Goal: Task Accomplishment & Management: Manage account settings

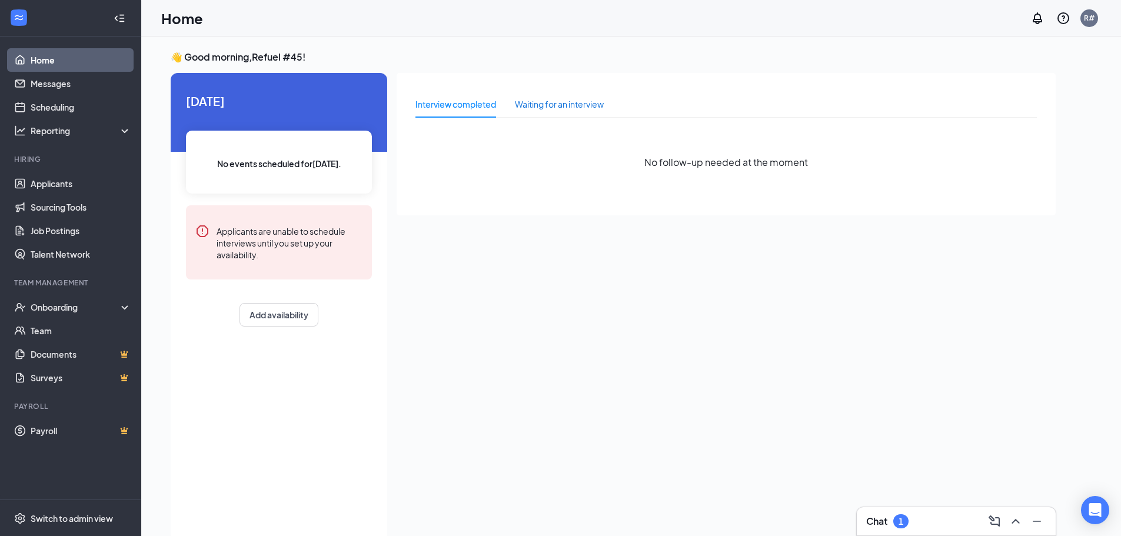
click at [562, 103] on div "Waiting for an interview" at bounding box center [559, 104] width 89 height 13
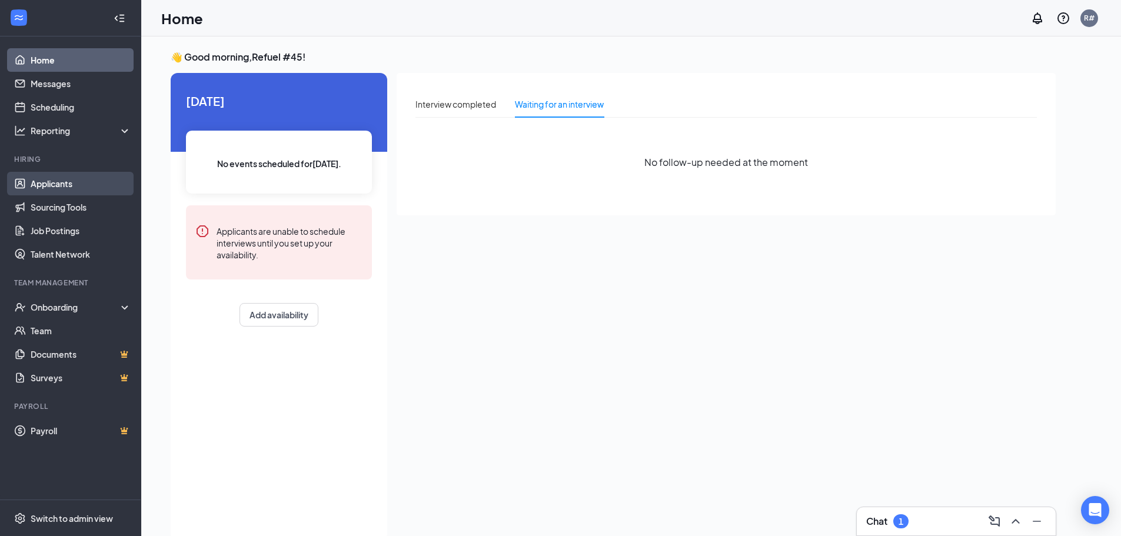
click at [55, 184] on link "Applicants" at bounding box center [81, 184] width 101 height 24
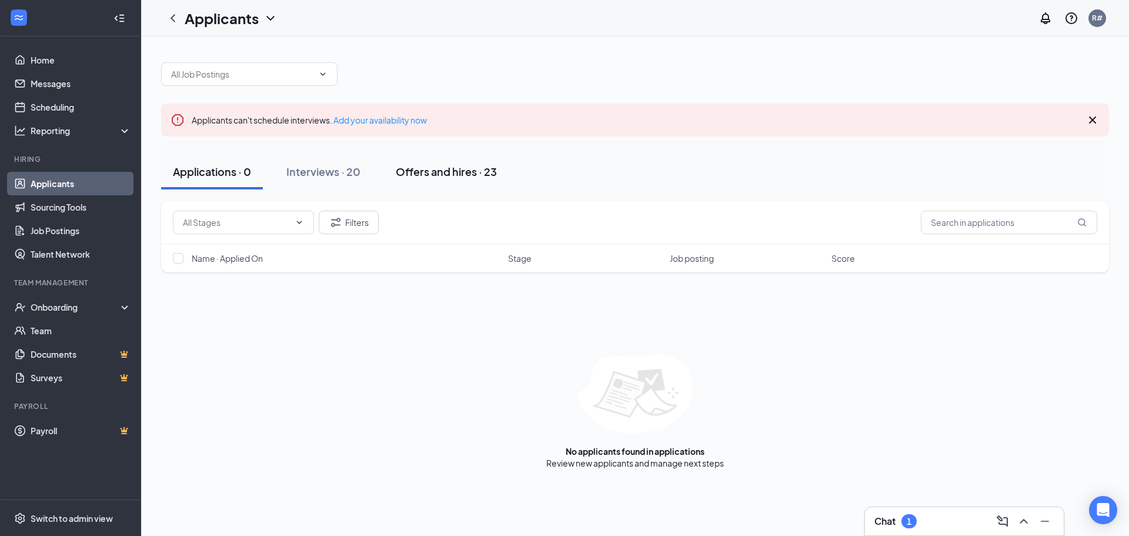
click at [437, 174] on div "Offers and hires · 23" at bounding box center [446, 171] width 101 height 15
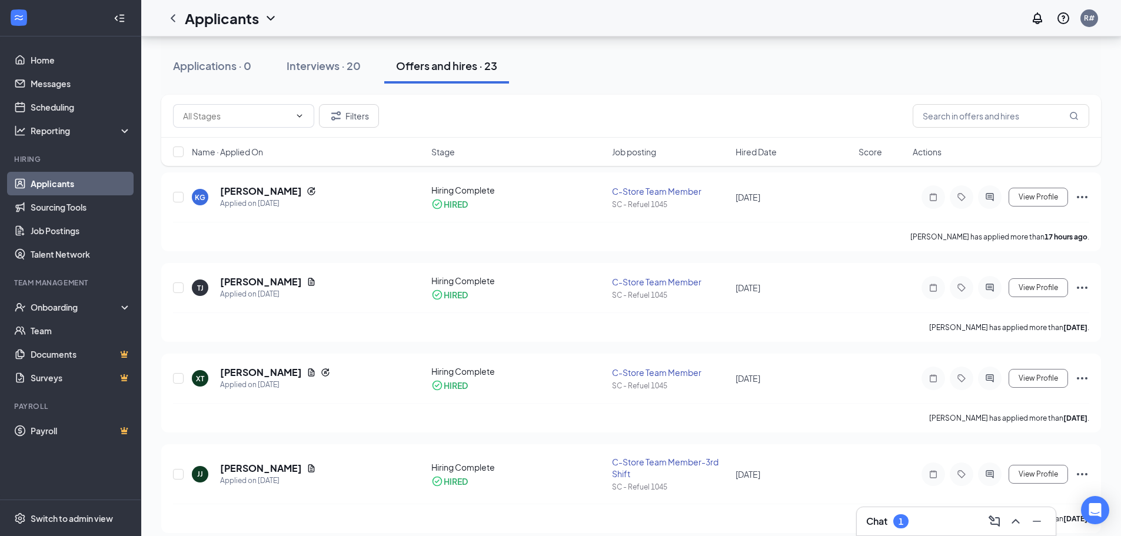
scroll to position [118, 0]
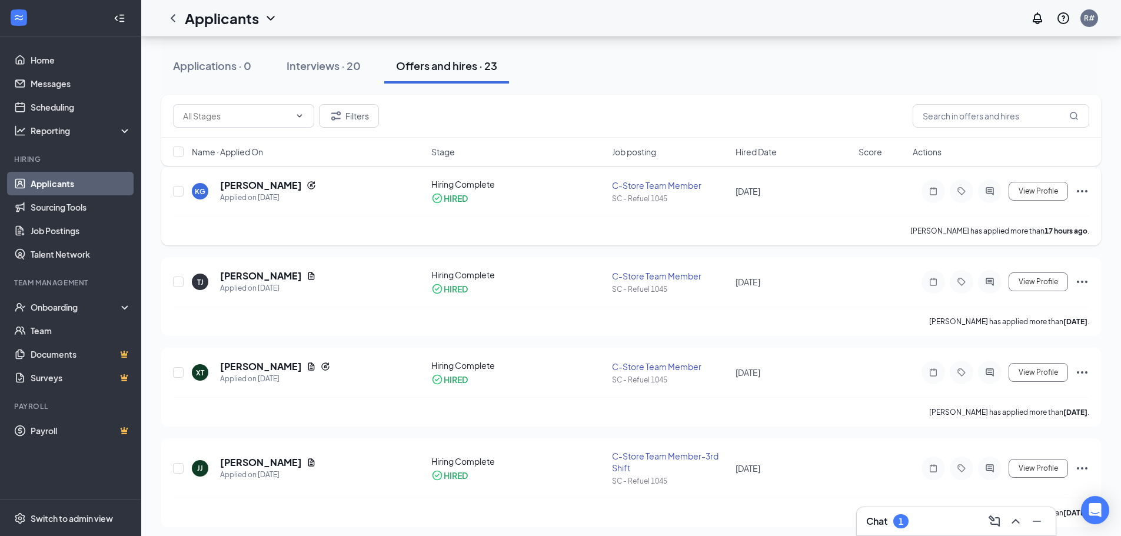
click at [1082, 189] on icon "Ellipses" at bounding box center [1082, 191] width 14 height 14
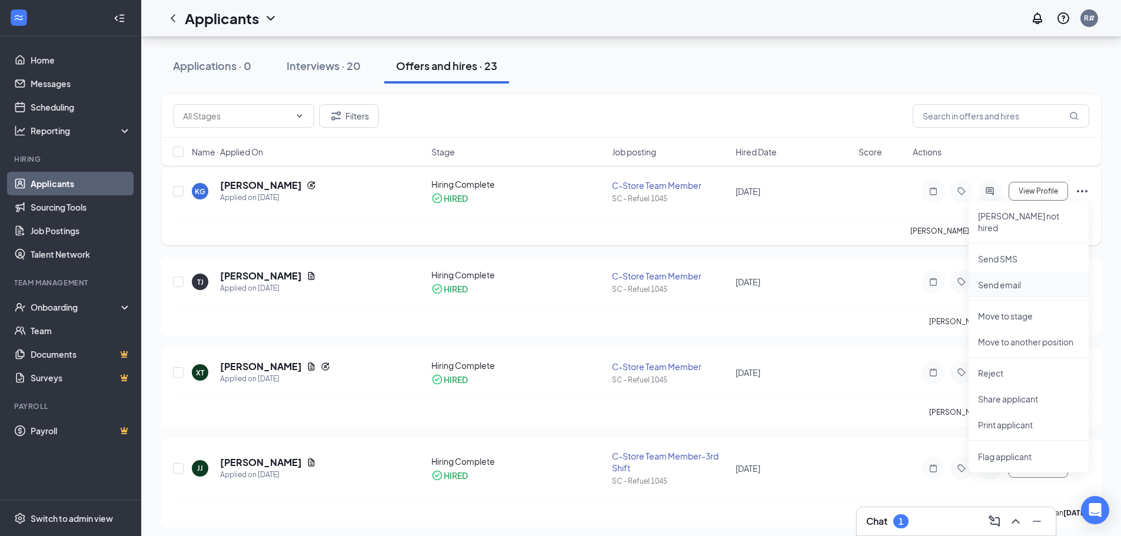
click at [997, 279] on p "Send email" at bounding box center [1028, 285] width 101 height 12
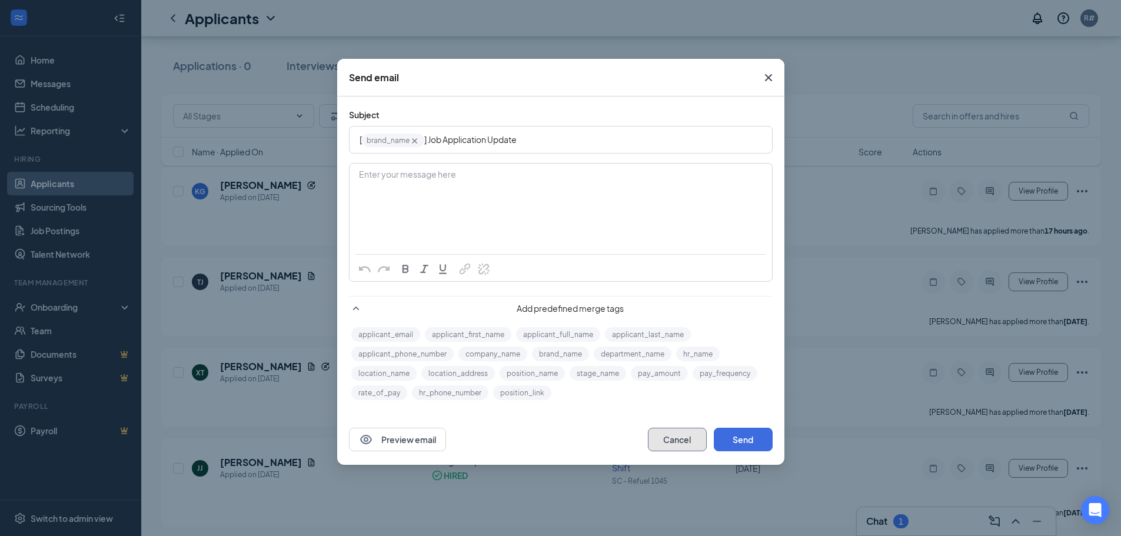
click at [684, 443] on button "Cancel" at bounding box center [677, 440] width 59 height 24
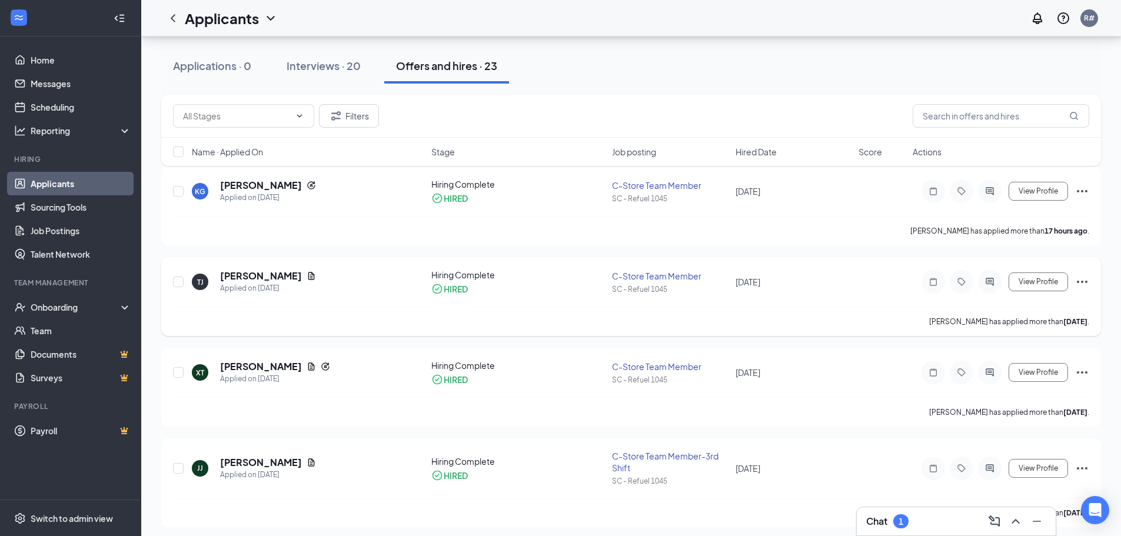
click at [1082, 281] on icon "Ellipses" at bounding box center [1082, 282] width 14 height 14
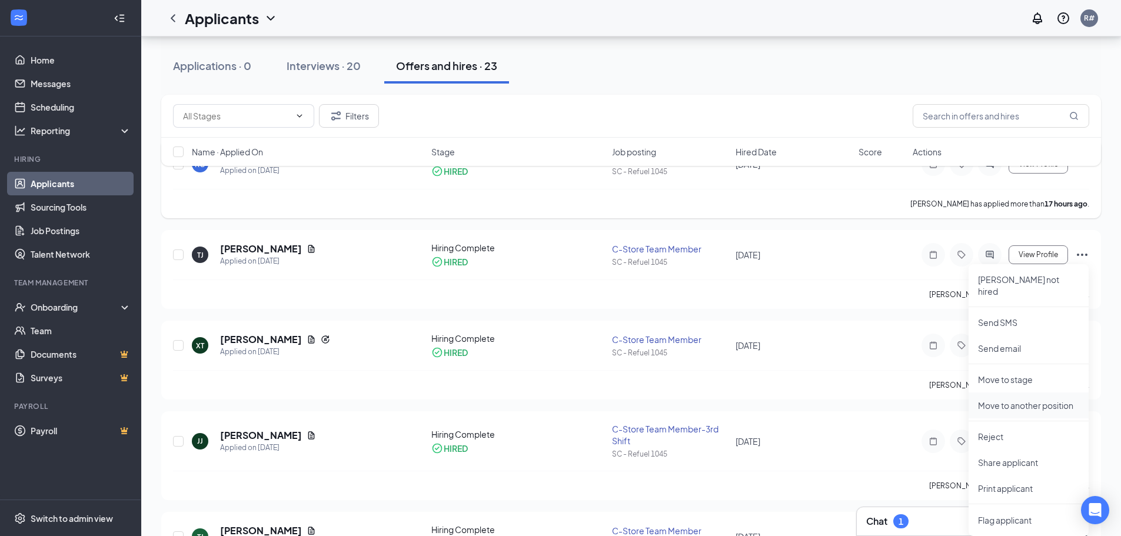
scroll to position [176, 0]
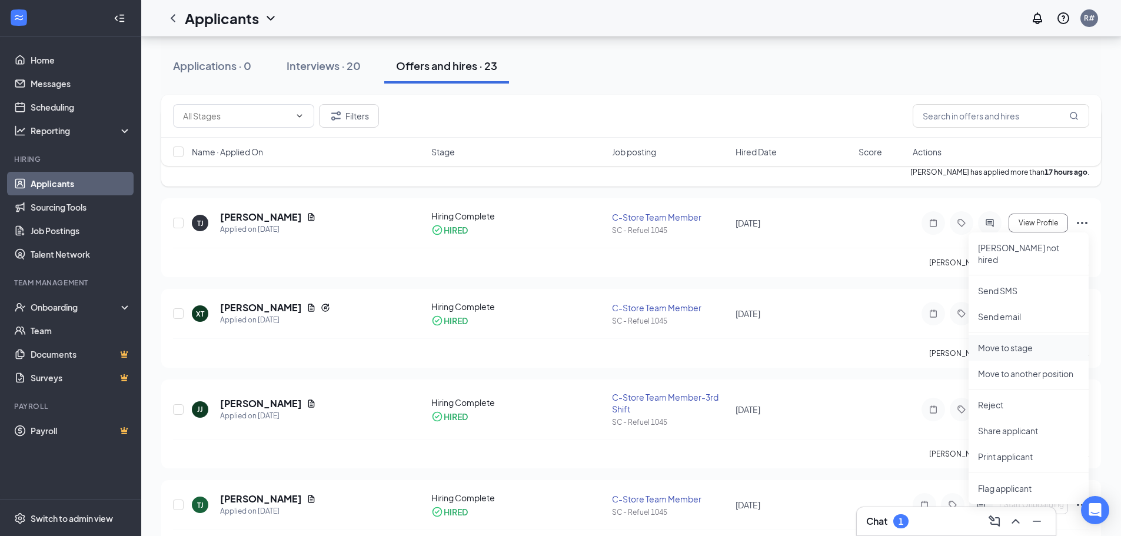
click at [1019, 342] on p "Move to stage" at bounding box center [1028, 348] width 101 height 12
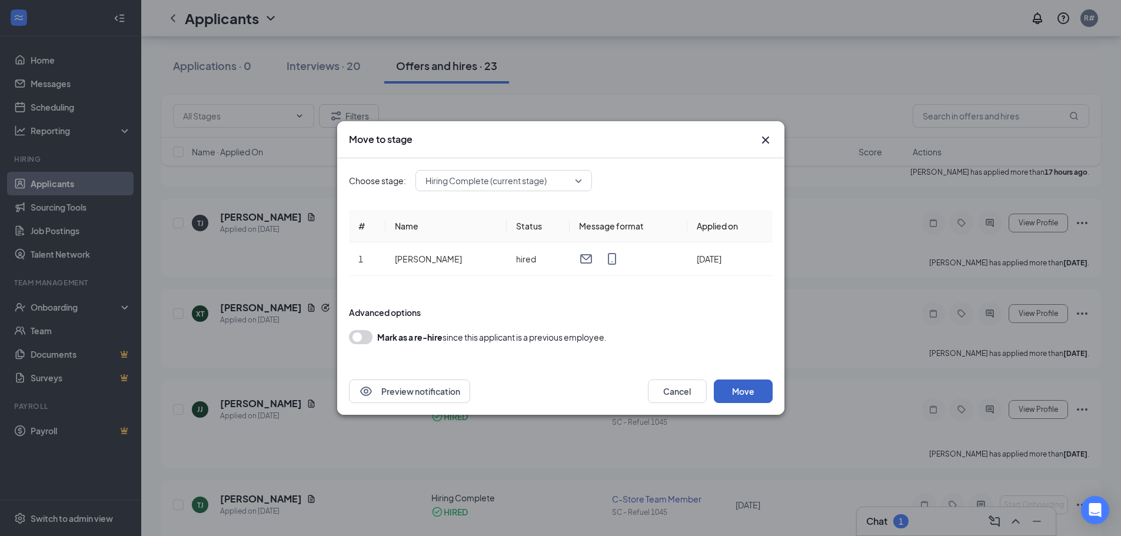
click at [746, 391] on button "Move" at bounding box center [743, 391] width 59 height 24
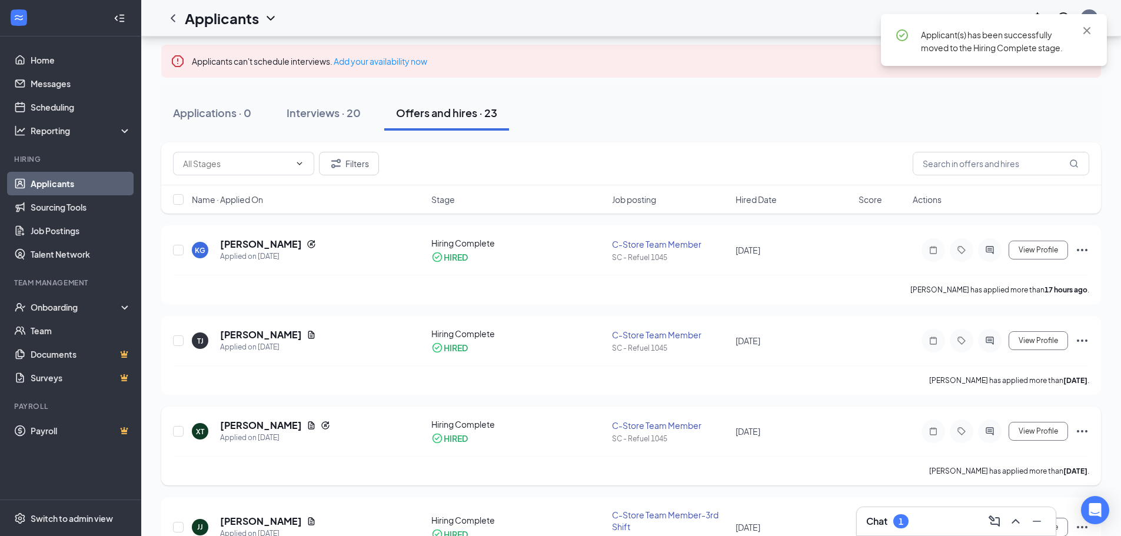
scroll to position [0, 0]
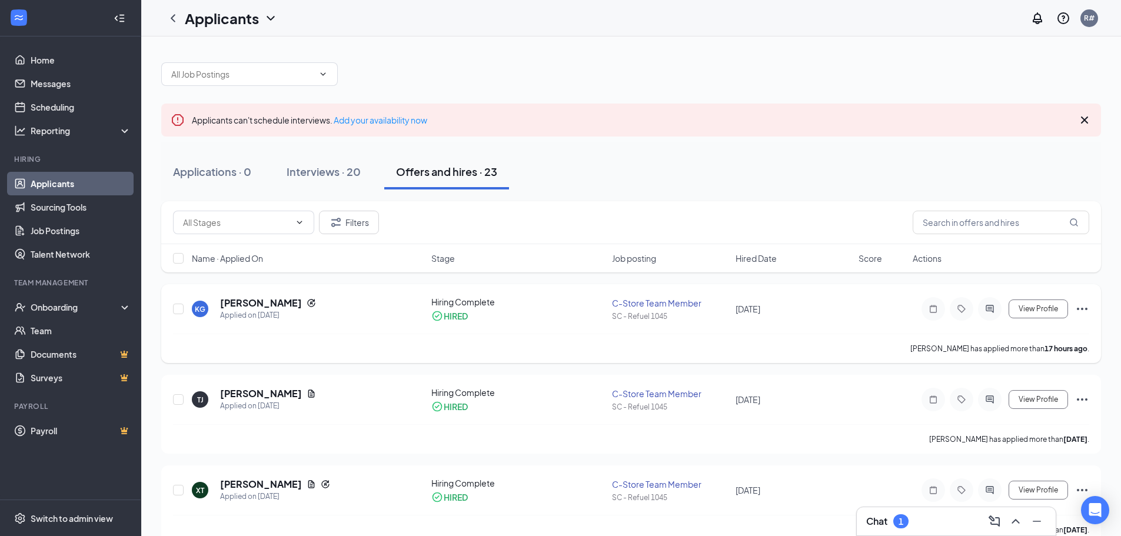
click at [1085, 309] on icon "Ellipses" at bounding box center [1082, 309] width 11 height 2
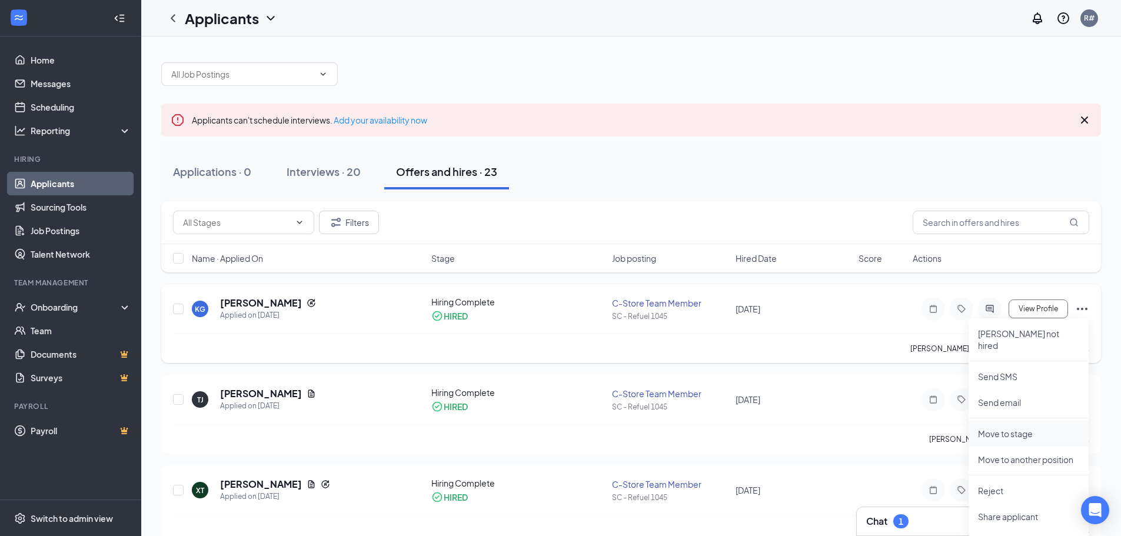
click at [1006, 428] on p "Move to stage" at bounding box center [1028, 434] width 101 height 12
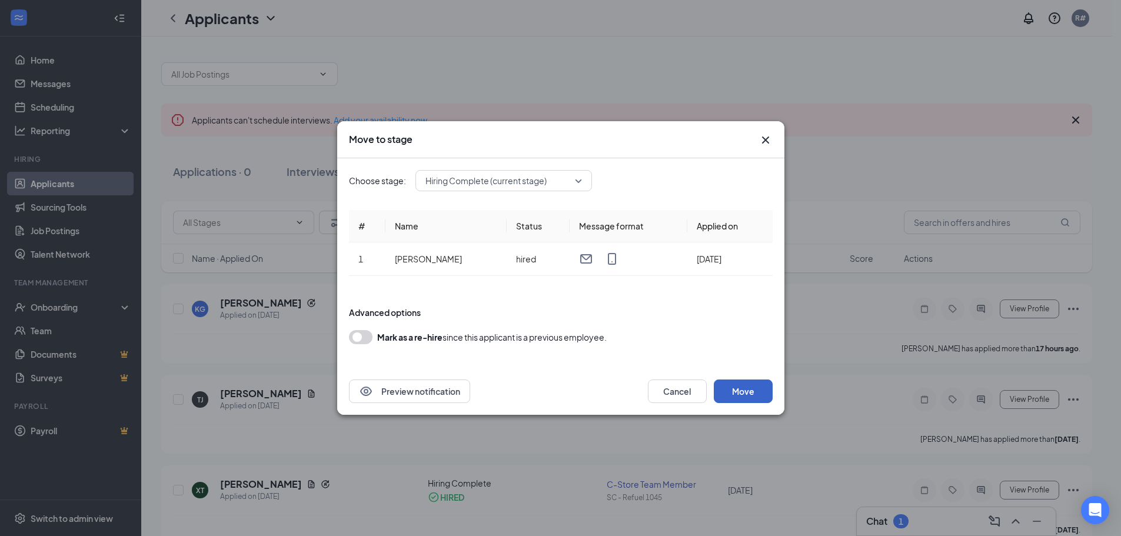
click at [743, 388] on button "Move" at bounding box center [743, 391] width 59 height 24
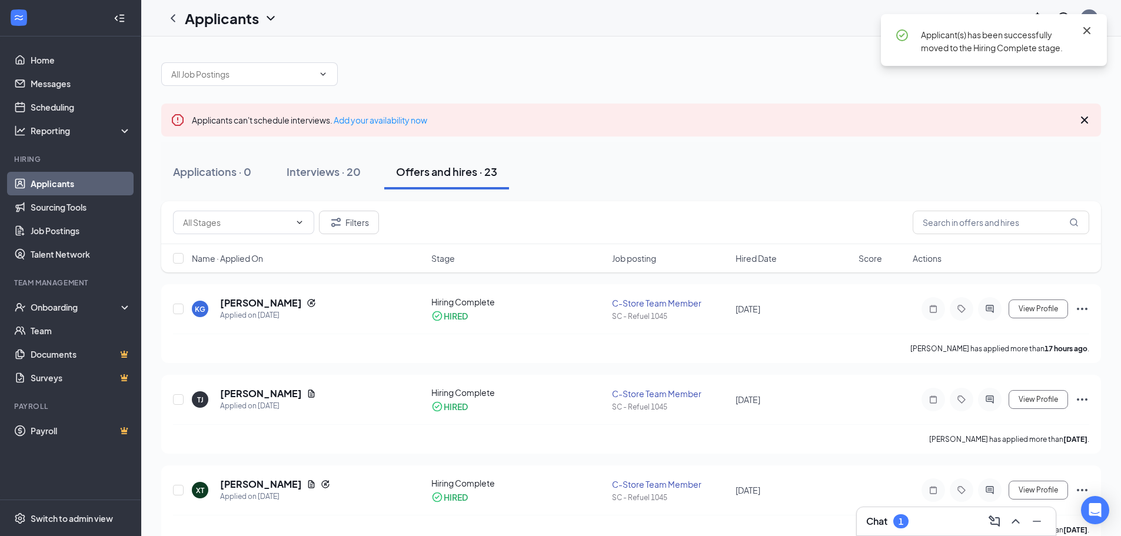
click at [1085, 28] on icon "Cross" at bounding box center [1086, 31] width 14 height 14
click at [1084, 119] on icon "Cross" at bounding box center [1084, 120] width 14 height 14
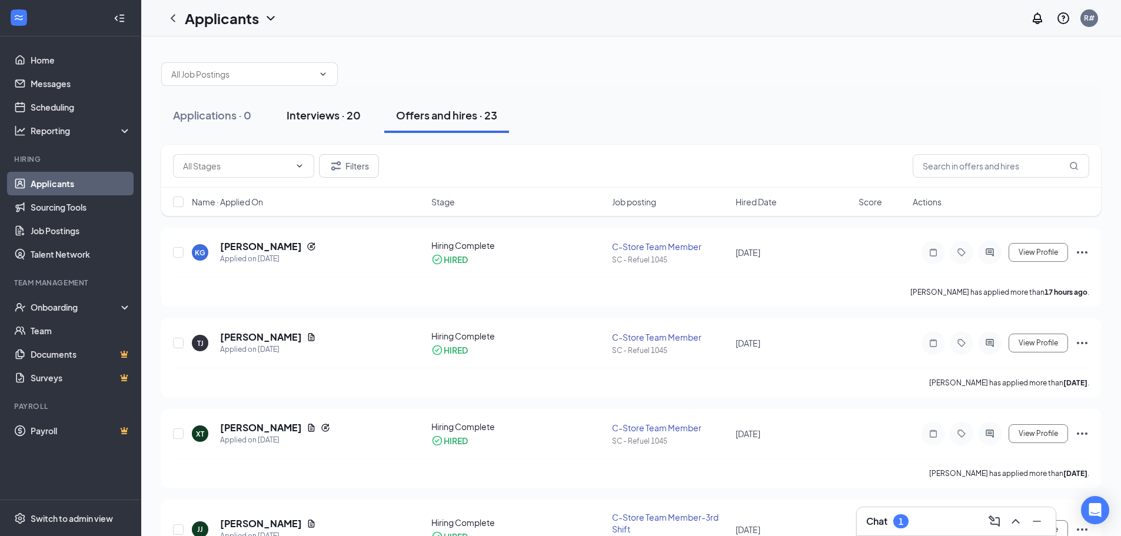
click at [343, 115] on div "Interviews · 20" at bounding box center [323, 115] width 74 height 15
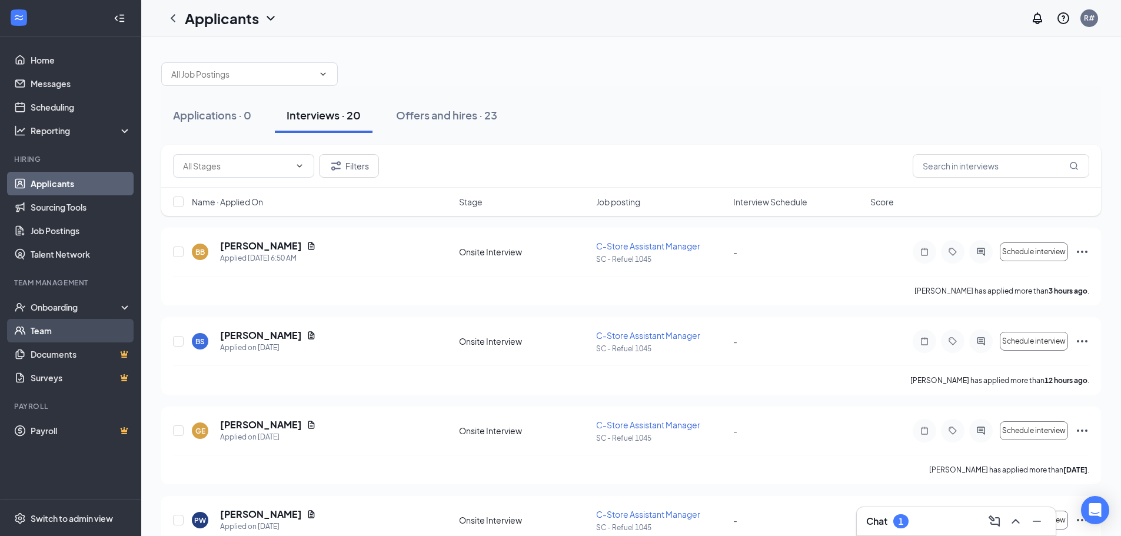
click at [52, 329] on link "Team" at bounding box center [81, 331] width 101 height 24
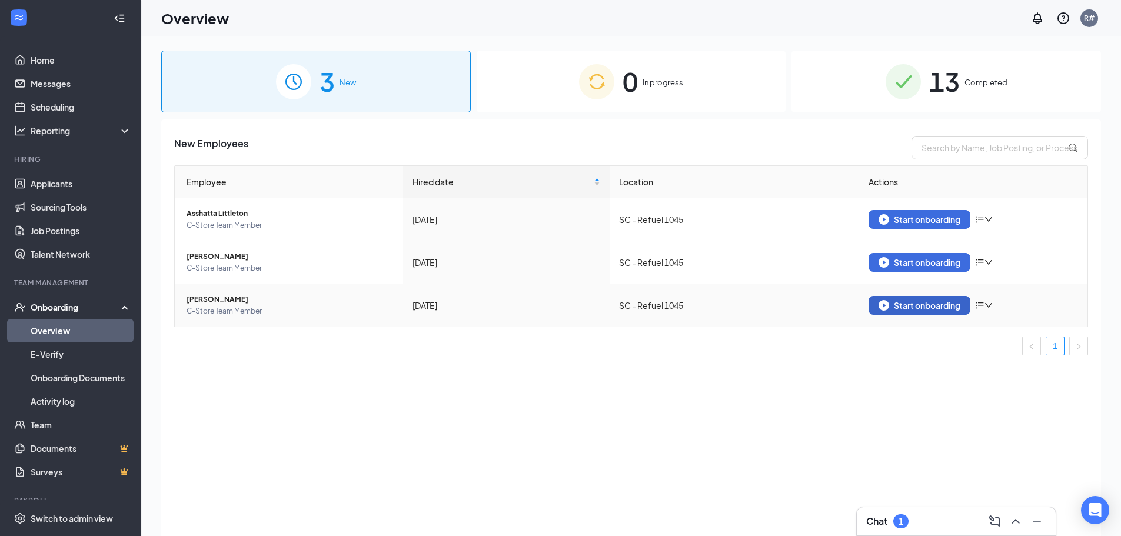
click at [905, 304] on div "Start onboarding" at bounding box center [919, 305] width 82 height 11
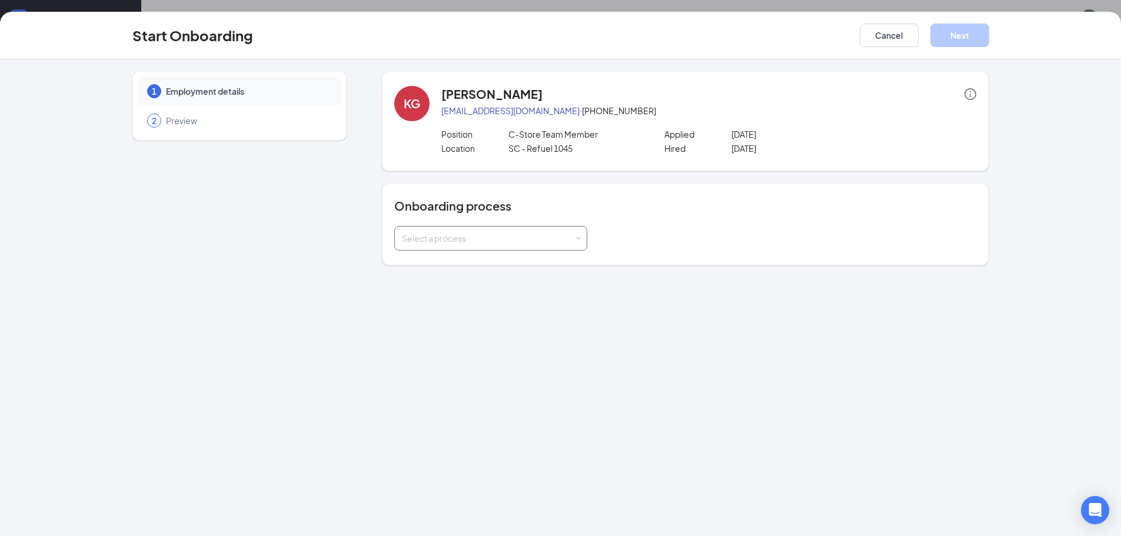
click at [560, 239] on div "Select a process" at bounding box center [488, 238] width 172 height 12
click at [499, 261] on li "New Hire Documentation" at bounding box center [490, 263] width 193 height 21
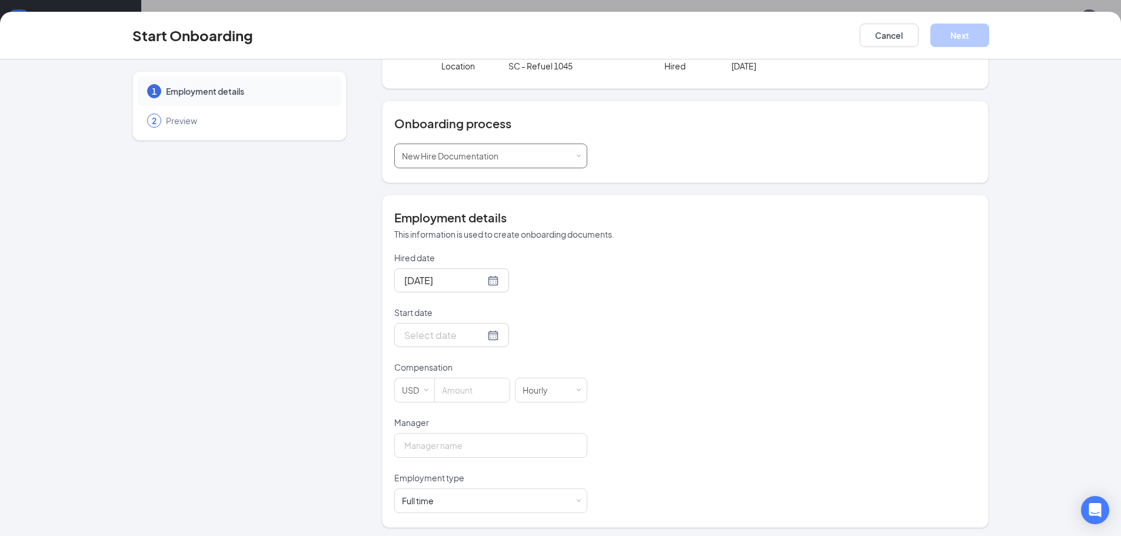
scroll to position [86, 0]
click at [478, 332] on div at bounding box center [451, 331] width 95 height 15
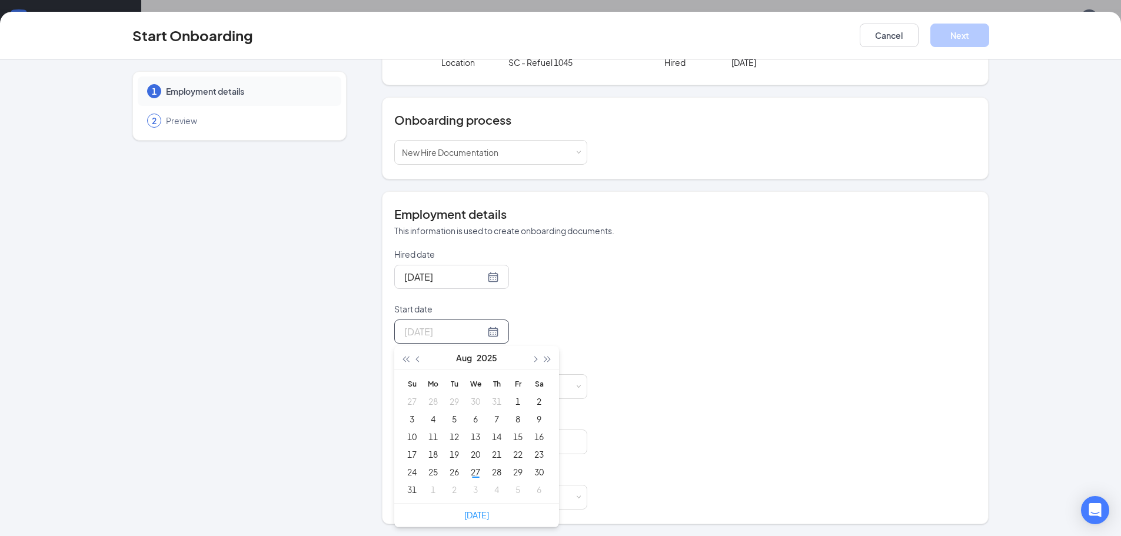
type input "Jul 28, 2025"
type input "Sep 1, 2025"
click at [430, 491] on div "1" at bounding box center [433, 489] width 14 height 14
drag, startPoint x: 431, startPoint y: 389, endPoint x: 464, endPoint y: 381, distance: 34.0
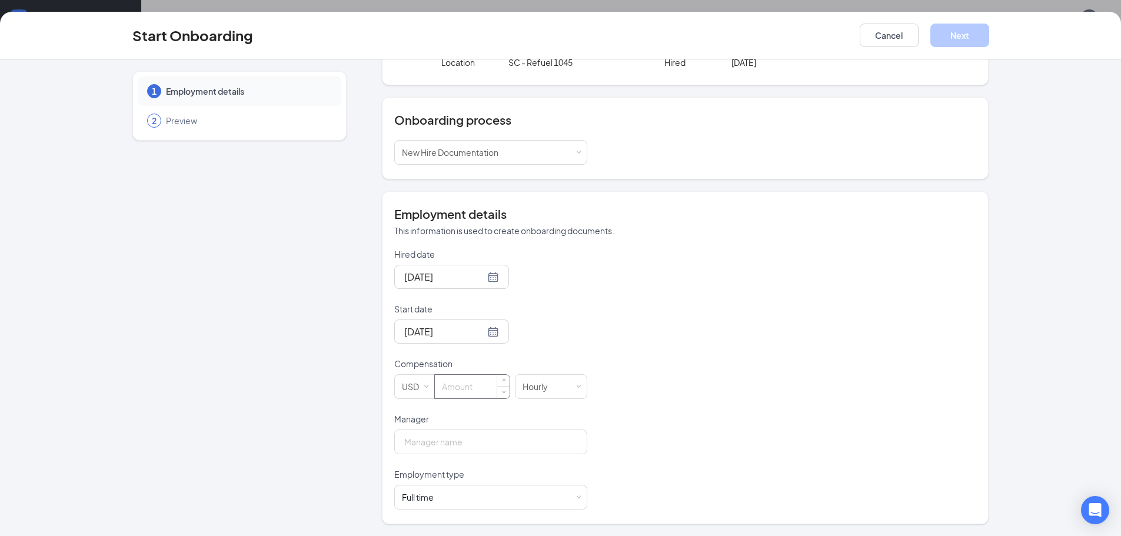
click at [436, 388] on input at bounding box center [472, 387] width 75 height 24
type input "11"
click at [425, 438] on input "Manager" at bounding box center [490, 441] width 193 height 25
type input "Anna Witherspoon"
click at [733, 420] on div "Hired date Aug 26, 2025 Start date Sep 1, 2025 Sep 2025 Su Mo Tu We Th Fr Sa 31…" at bounding box center [685, 378] width 582 height 261
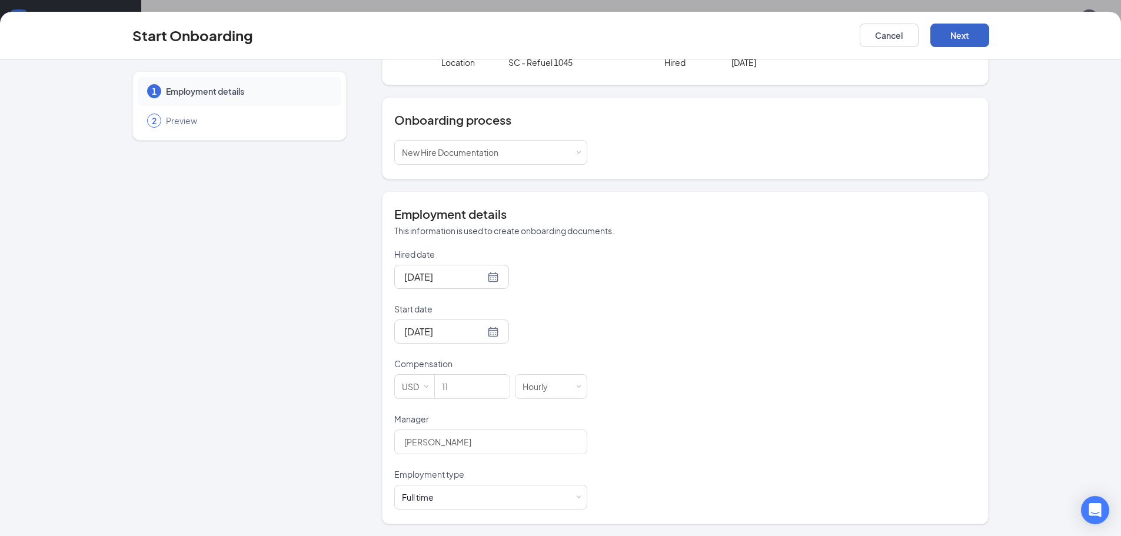
click at [977, 39] on button "Next" at bounding box center [959, 36] width 59 height 24
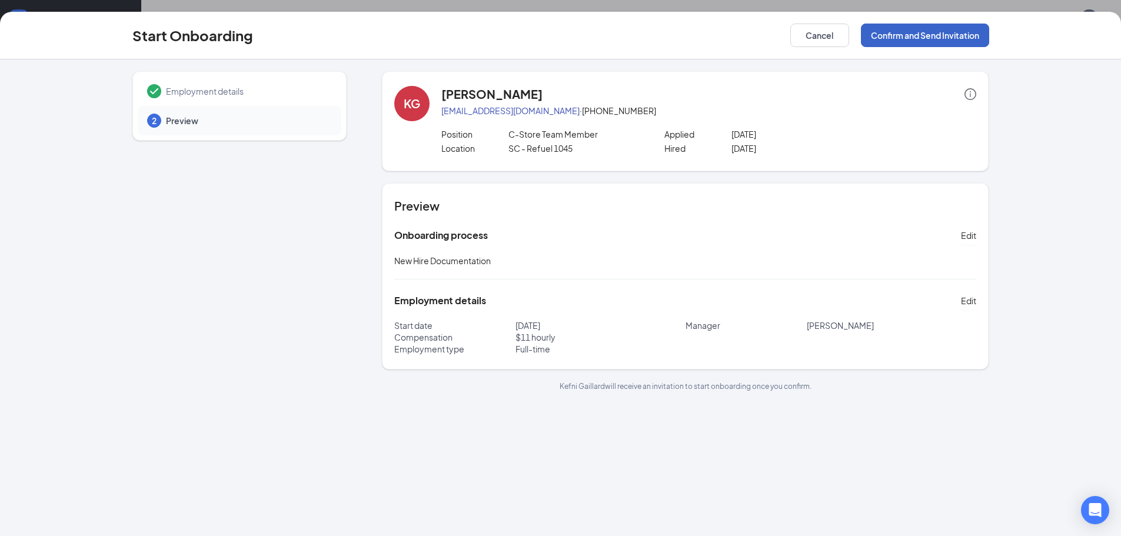
click at [933, 36] on button "Confirm and Send Invitation" at bounding box center [925, 36] width 128 height 24
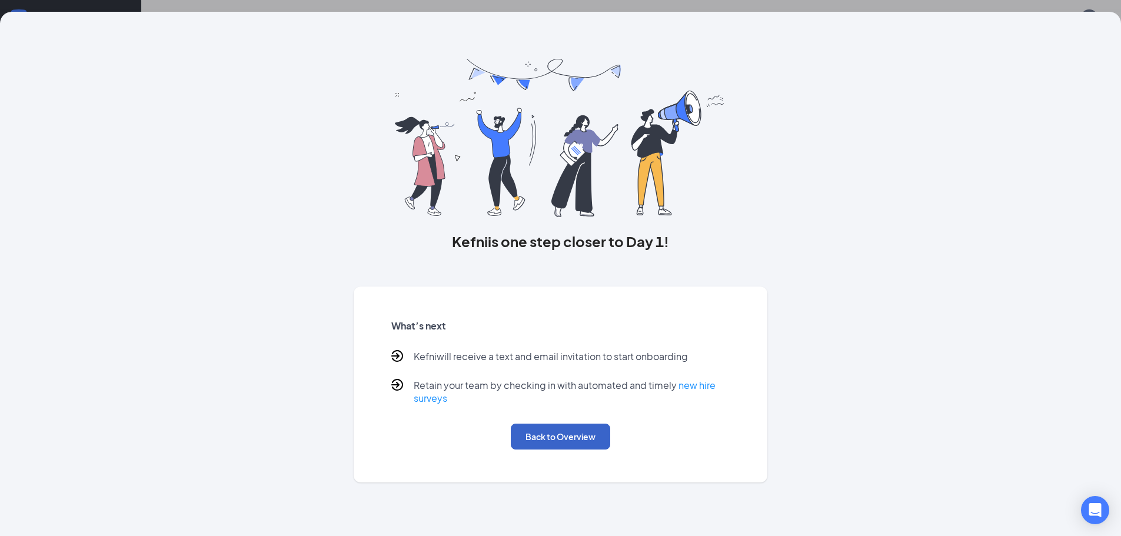
click at [561, 434] on button "Back to Overview" at bounding box center [560, 437] width 99 height 26
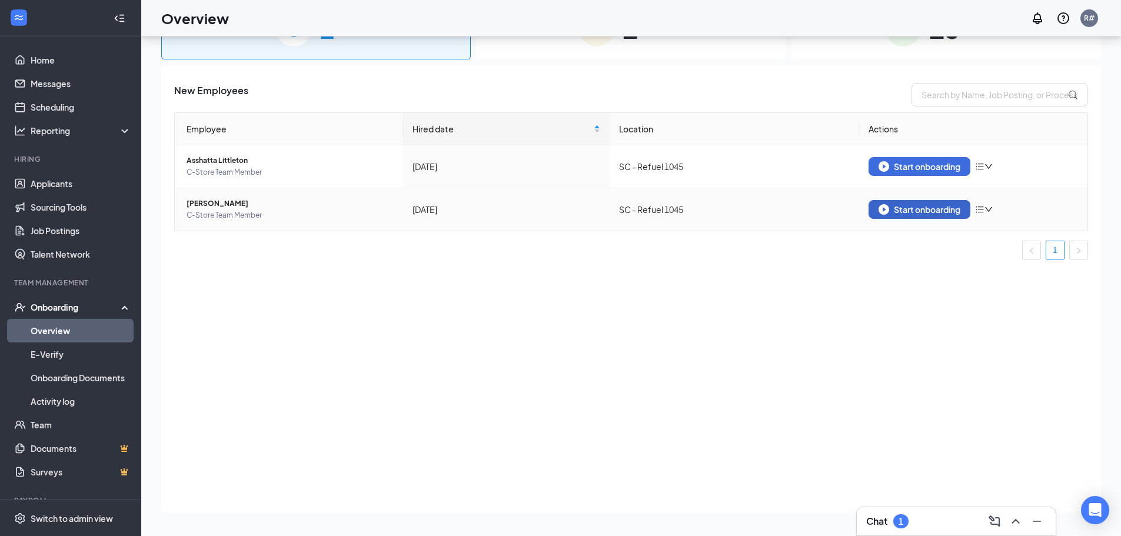
click at [951, 213] on div "Start onboarding" at bounding box center [919, 209] width 82 height 11
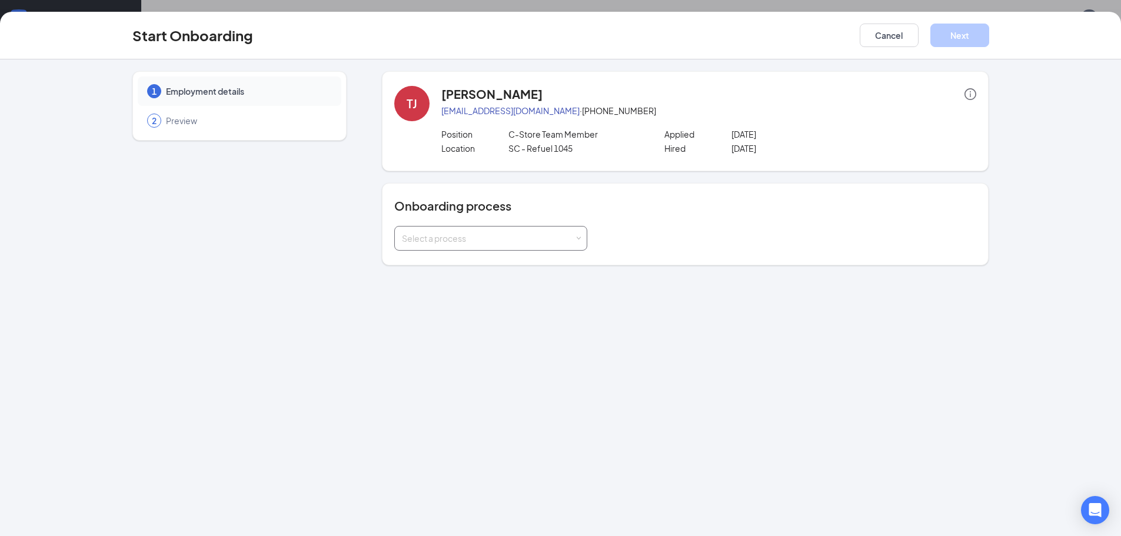
click at [545, 245] on div "Select a process" at bounding box center [491, 238] width 178 height 24
click at [517, 262] on li "New Hire Documentation" at bounding box center [490, 263] width 193 height 21
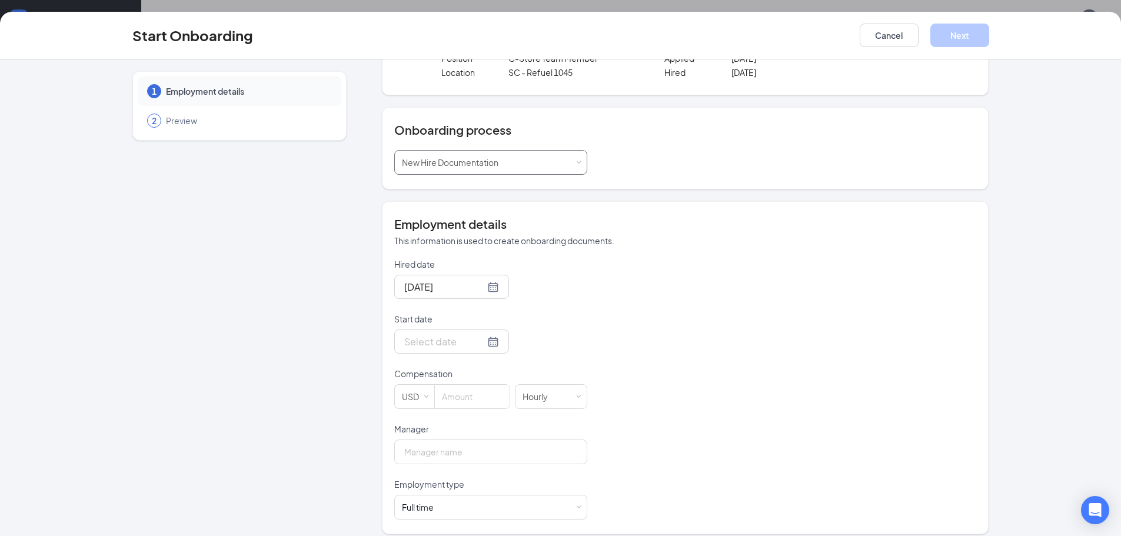
scroll to position [86, 0]
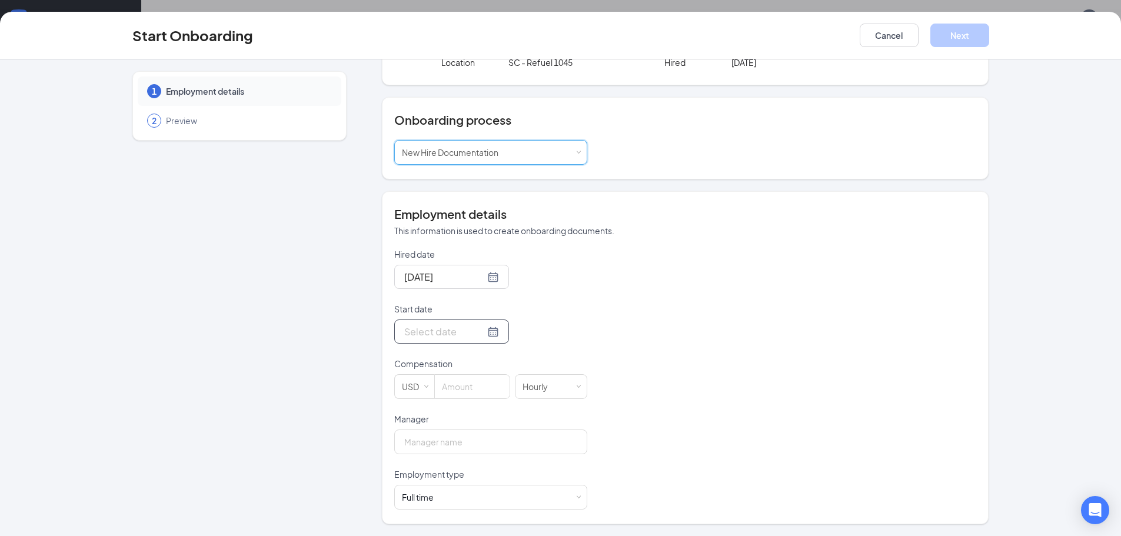
click at [475, 335] on div at bounding box center [451, 331] width 95 height 15
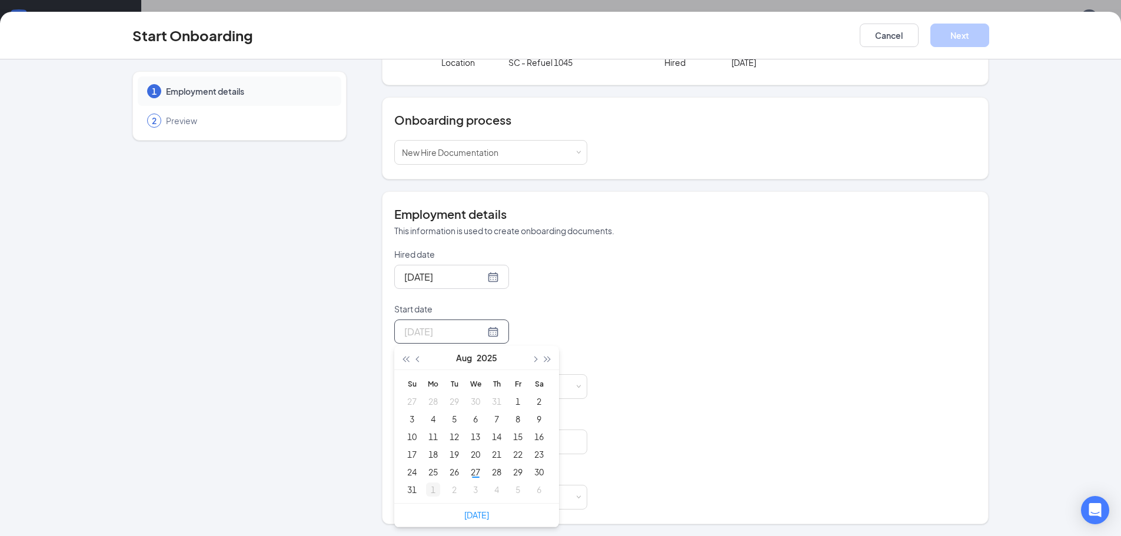
type input "Sep 1, 2025"
click at [426, 486] on div "1" at bounding box center [433, 489] width 14 height 14
click at [461, 390] on input at bounding box center [472, 387] width 75 height 24
type input "11"
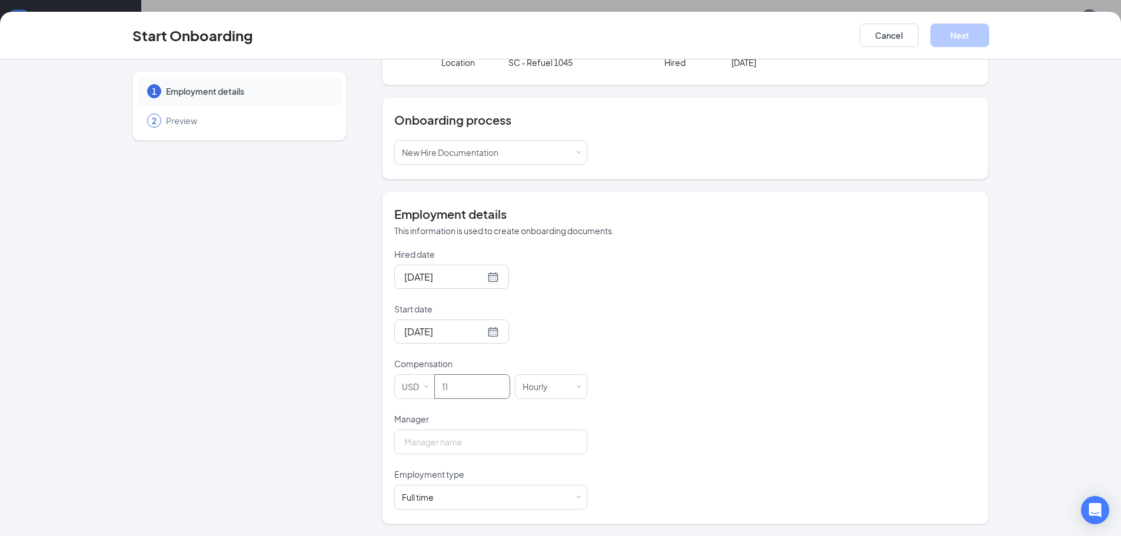
click at [448, 429] on div "Manager" at bounding box center [490, 421] width 193 height 16
click at [448, 452] on input "Manager" at bounding box center [490, 441] width 193 height 25
type input "Anna Witherspoon"
click at [964, 31] on button "Next" at bounding box center [959, 36] width 59 height 24
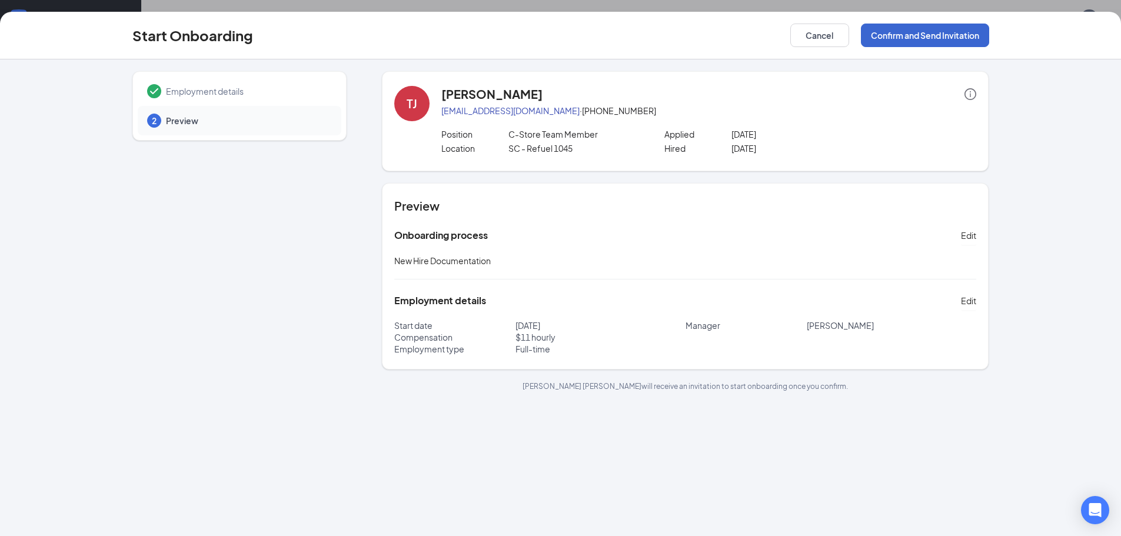
scroll to position [0, 0]
click at [912, 35] on button "Confirm and Send Invitation" at bounding box center [925, 36] width 128 height 24
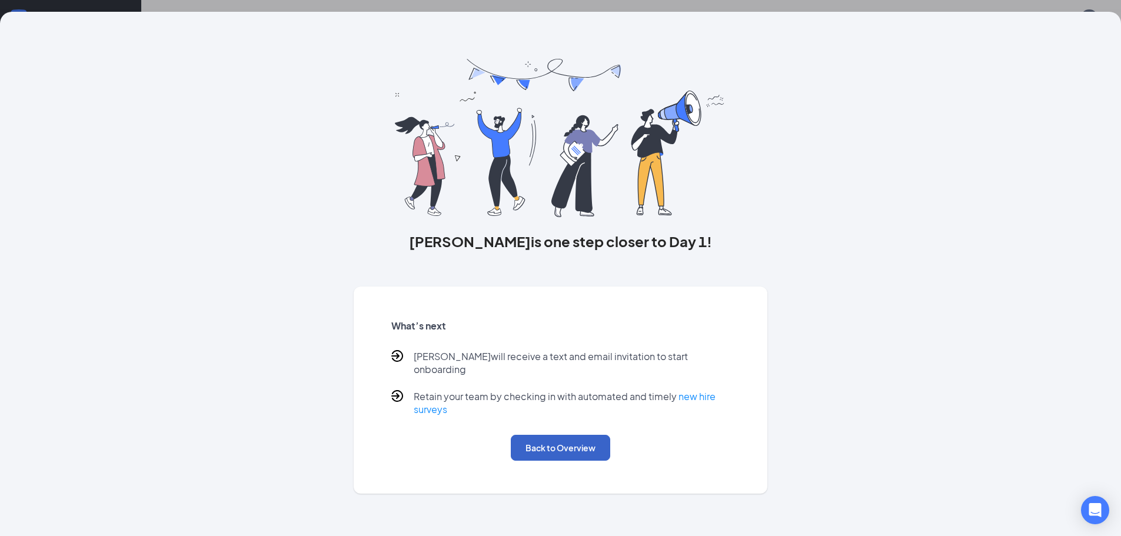
click at [540, 439] on button "Back to Overview" at bounding box center [560, 448] width 99 height 26
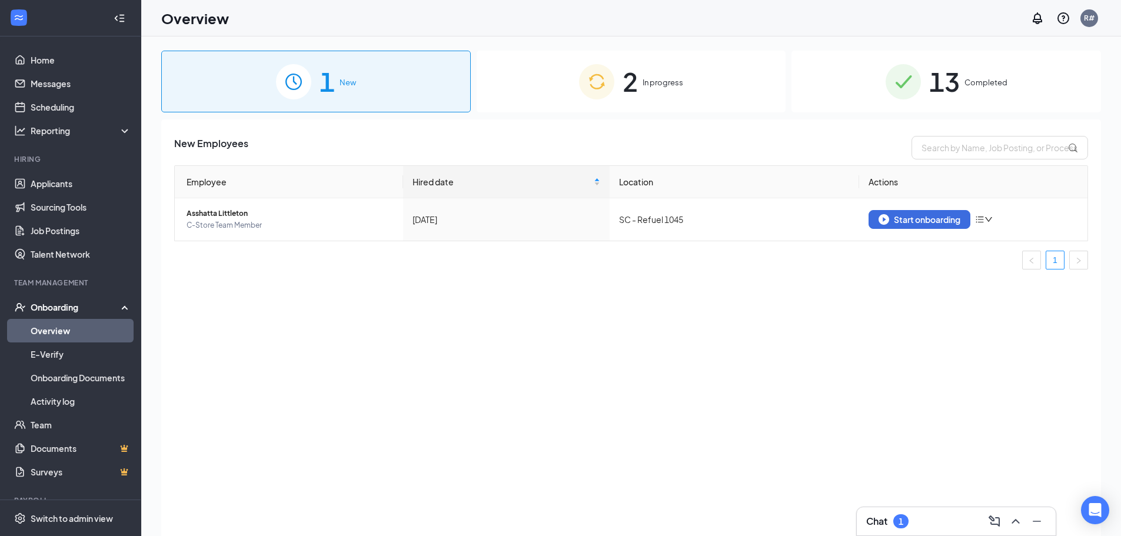
click at [671, 102] on div "2 In progress" at bounding box center [630, 82] width 309 height 62
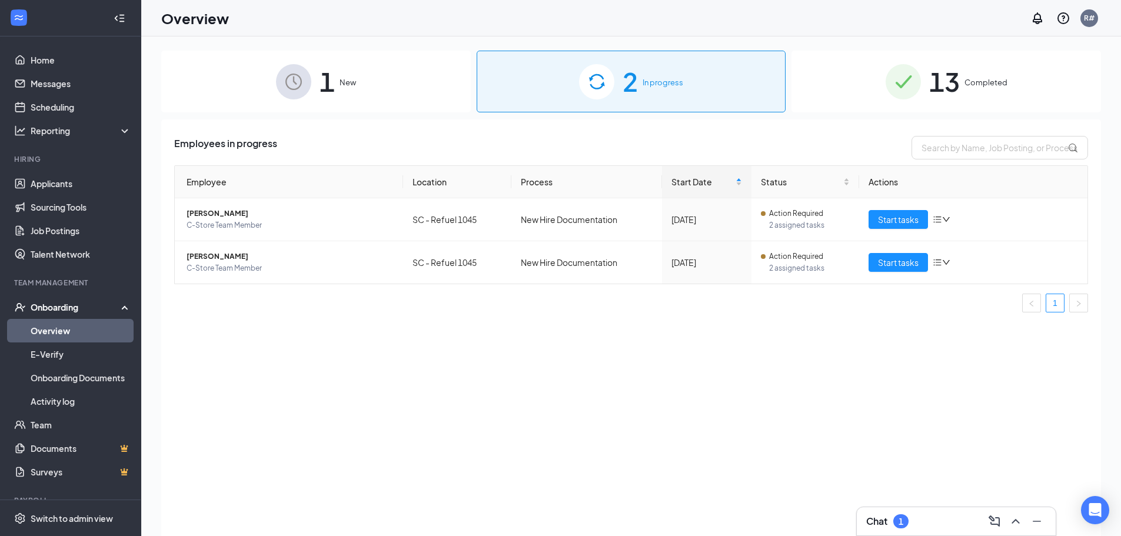
drag, startPoint x: 987, startPoint y: 87, endPoint x: 979, endPoint y: 62, distance: 26.0
click at [988, 86] on span "Completed" at bounding box center [985, 82] width 43 height 12
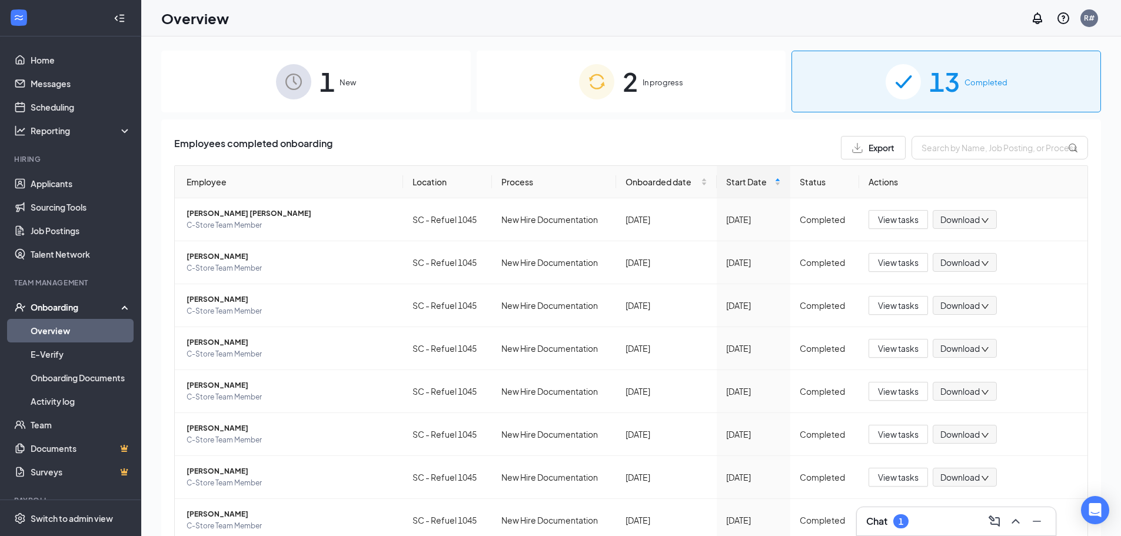
click at [661, 92] on div "2 In progress" at bounding box center [630, 82] width 309 height 62
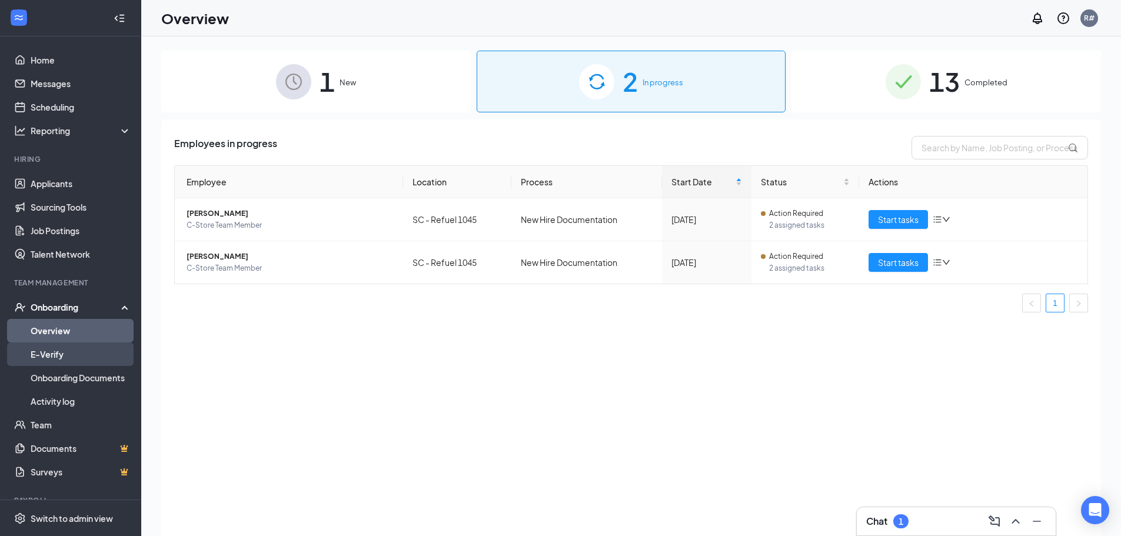
click at [56, 354] on link "E-Verify" at bounding box center [81, 354] width 101 height 24
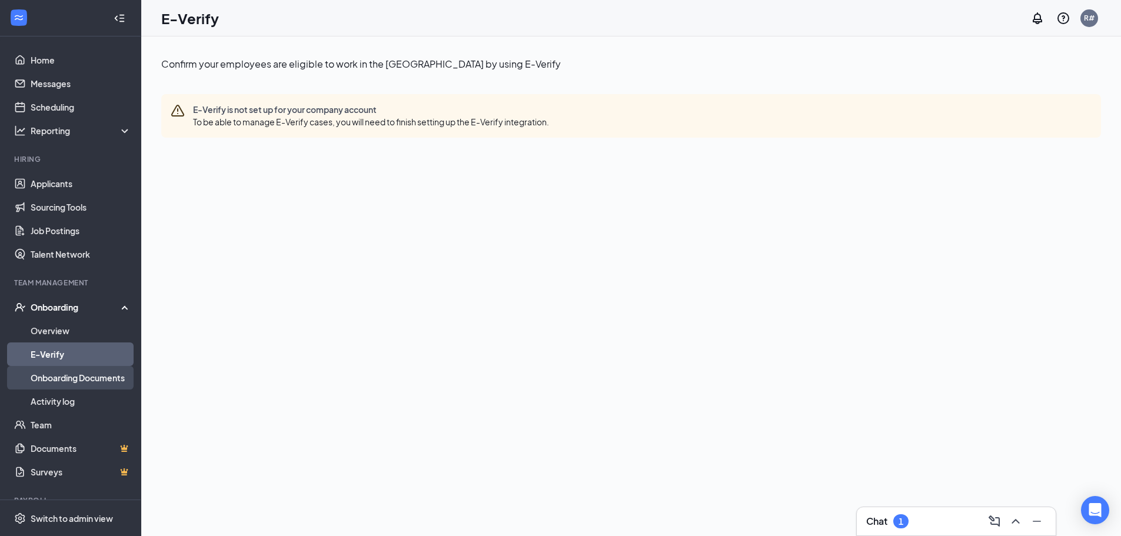
click at [62, 384] on link "Onboarding Documents" at bounding box center [81, 378] width 101 height 24
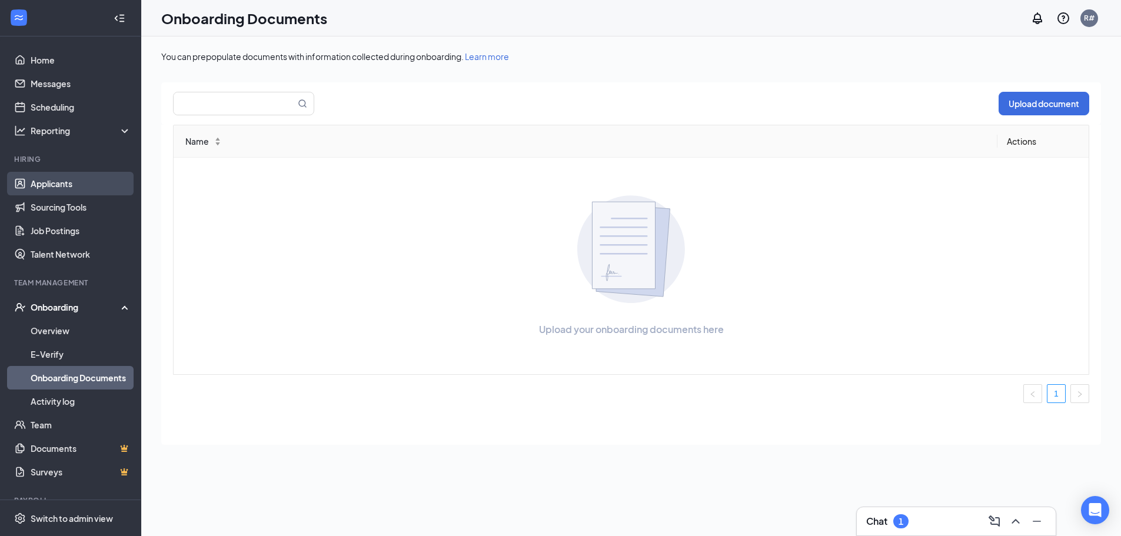
click at [55, 185] on link "Applicants" at bounding box center [81, 184] width 101 height 24
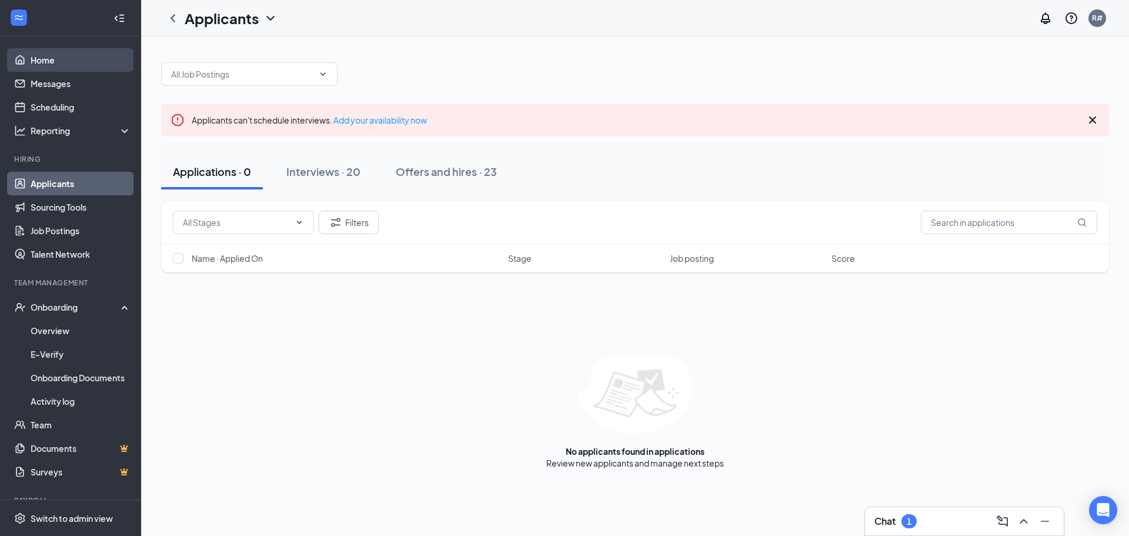
click at [46, 61] on link "Home" at bounding box center [81, 60] width 101 height 24
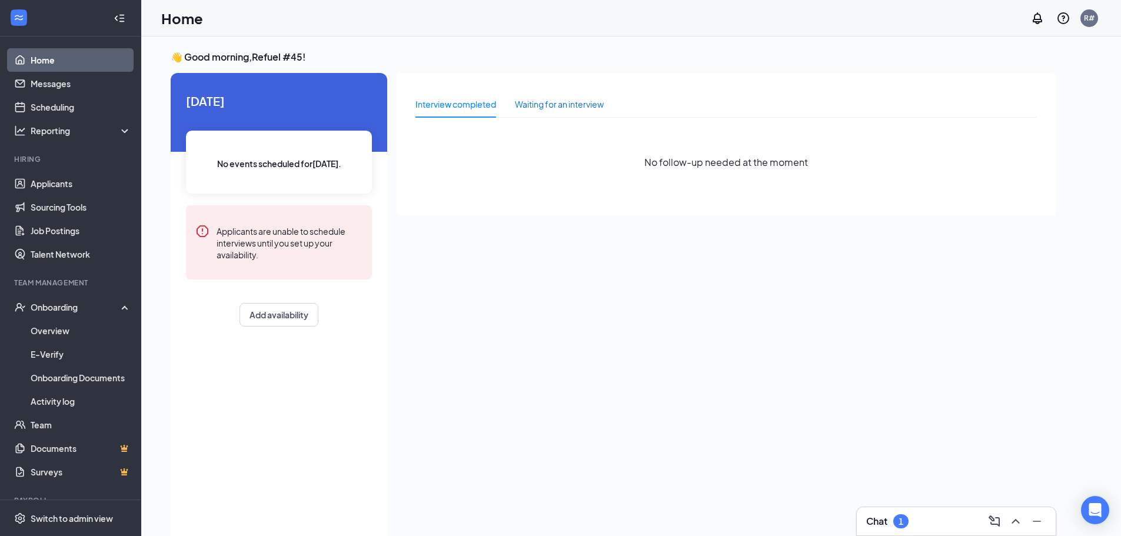
click at [578, 108] on div "Waiting for an interview" at bounding box center [559, 104] width 89 height 13
click at [288, 312] on button "Add availability" at bounding box center [278, 315] width 79 height 24
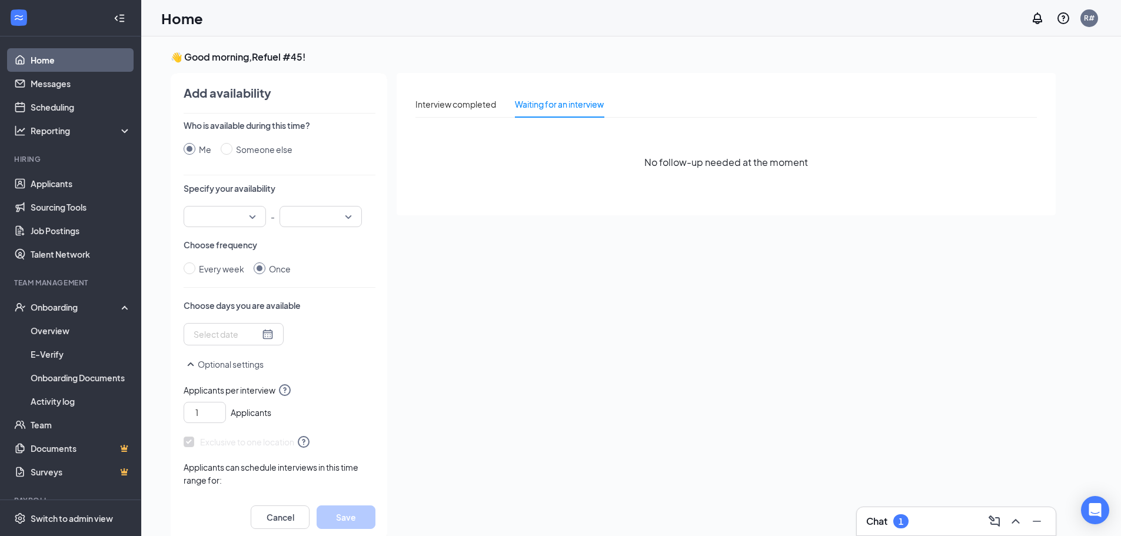
scroll to position [5, 0]
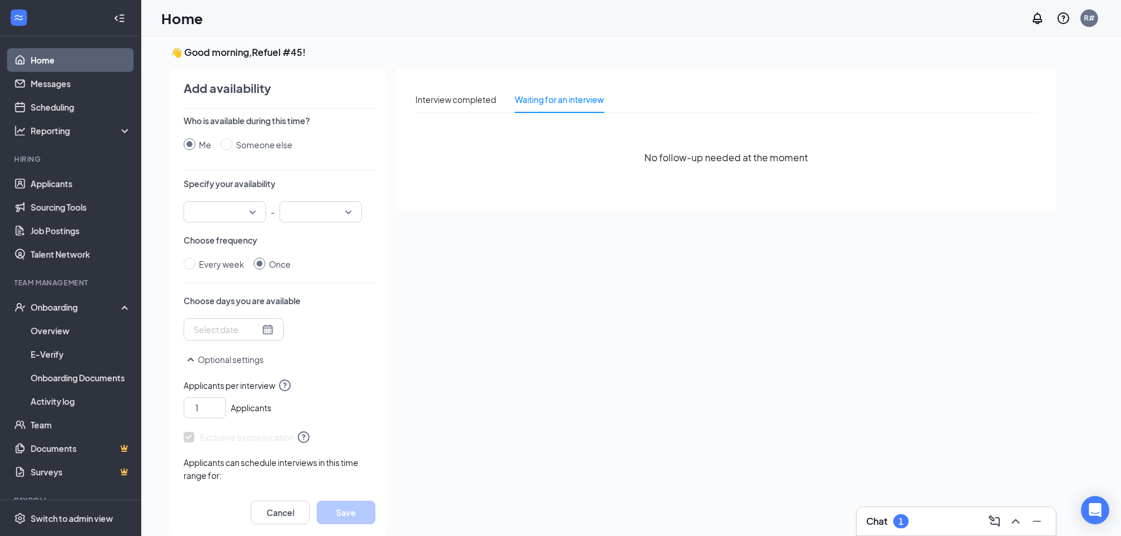
click at [254, 208] on div at bounding box center [225, 211] width 82 height 21
click at [213, 302] on span "12:30 PM" at bounding box center [210, 301] width 35 height 13
click at [335, 218] on input "search" at bounding box center [316, 212] width 60 height 20
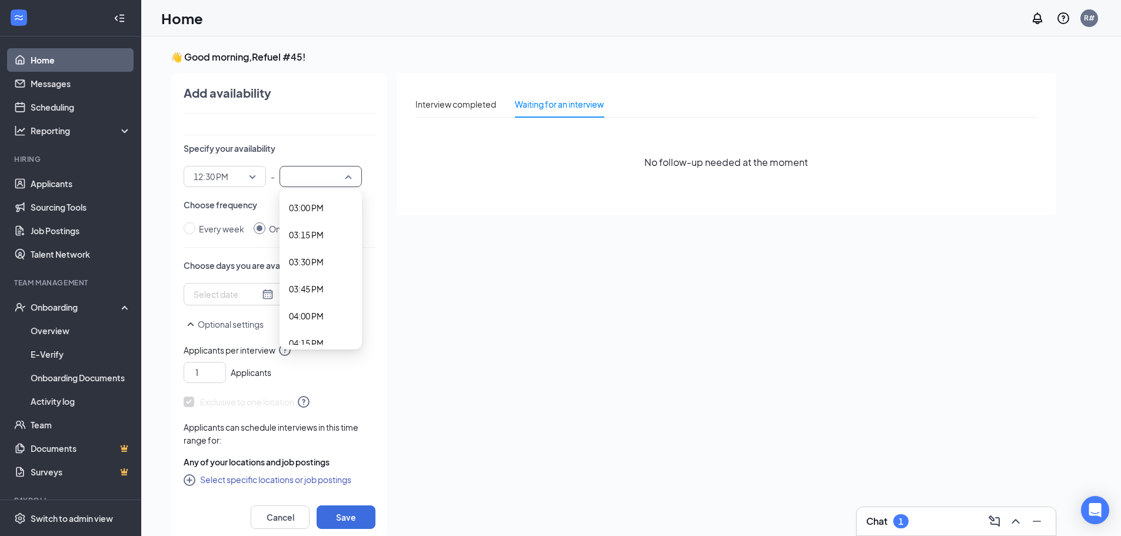
scroll to position [1565, 0]
click at [304, 321] on span "03:30 PM" at bounding box center [306, 320] width 35 height 13
click at [189, 226] on input "Every week" at bounding box center [190, 228] width 12 height 12
radio input "true"
radio input "false"
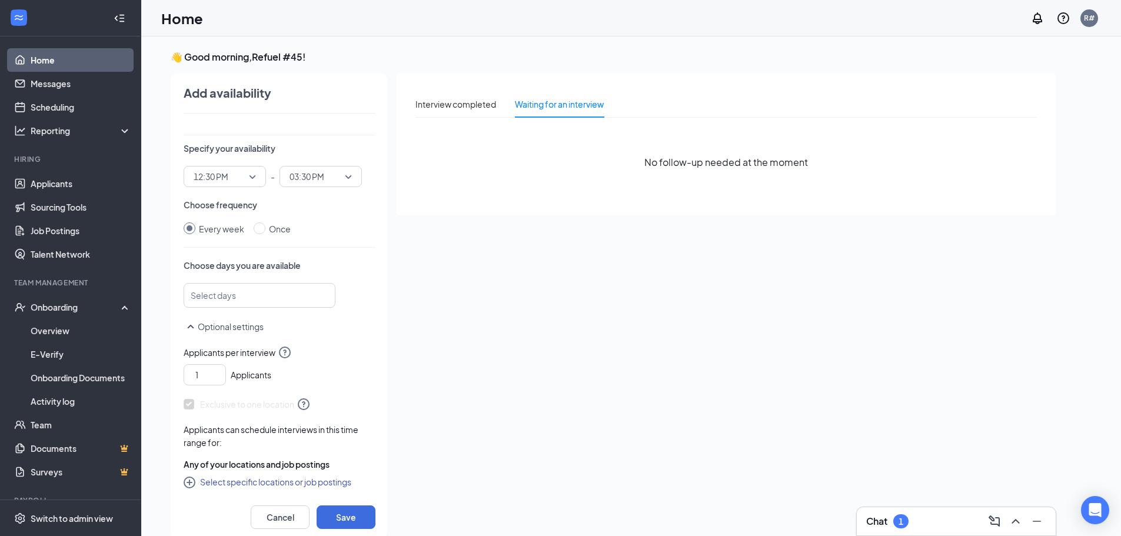
click at [229, 301] on div at bounding box center [254, 295] width 121 height 19
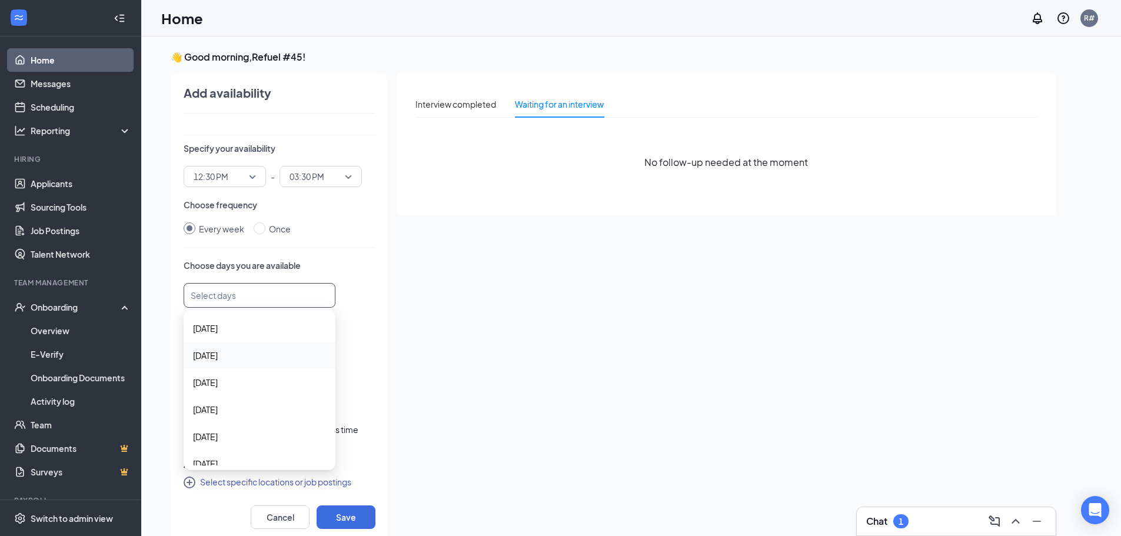
click at [213, 356] on span "Monday" at bounding box center [205, 355] width 25 height 13
click at [203, 382] on span "Tuesday" at bounding box center [205, 383] width 25 height 13
click at [218, 409] on span "Wednesday" at bounding box center [205, 411] width 25 height 13
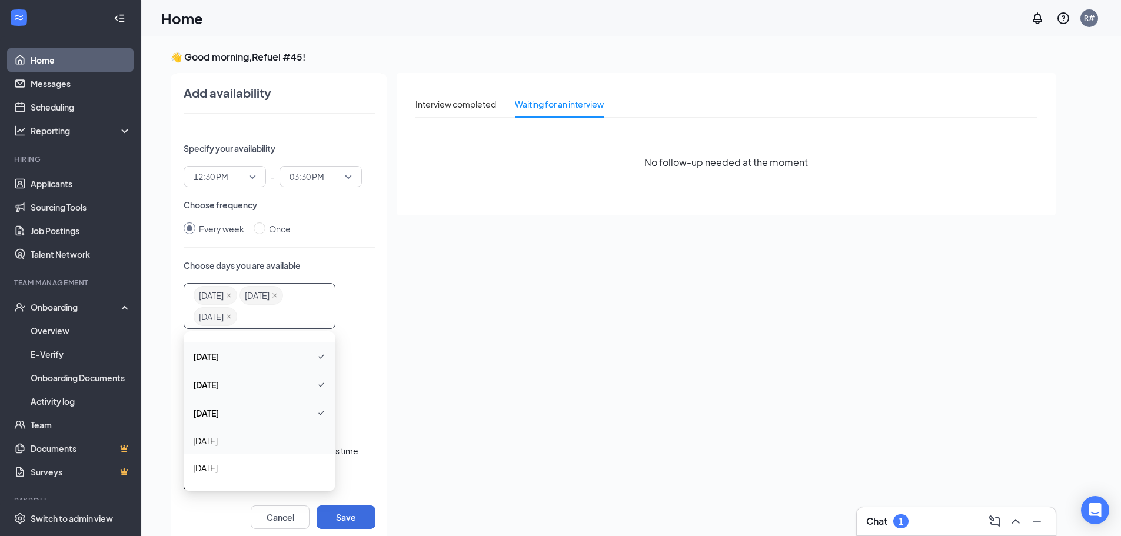
scroll to position [42, 0]
click at [302, 392] on span "Wednesday" at bounding box center [259, 391] width 133 height 14
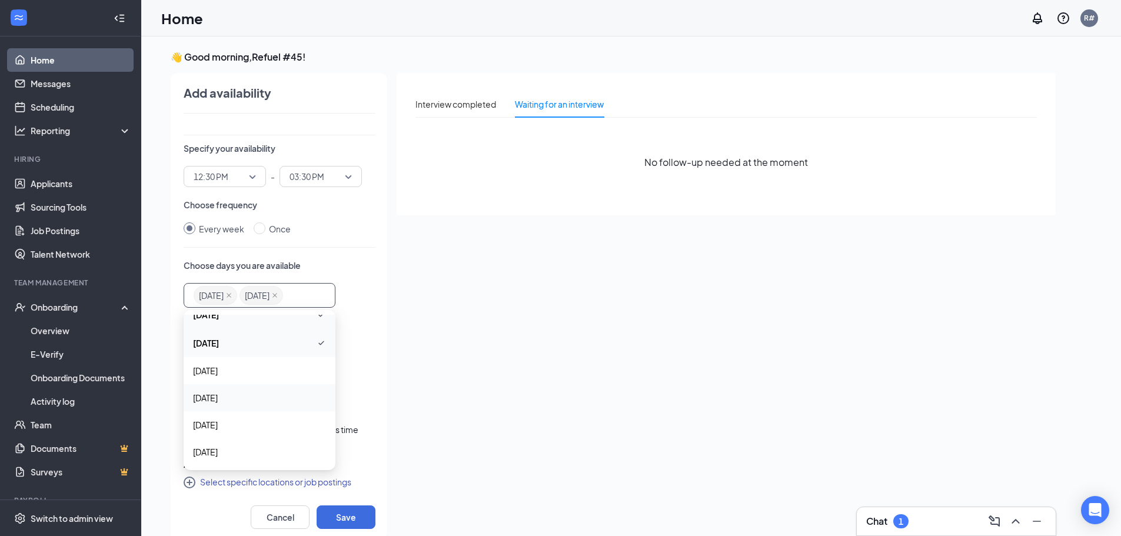
scroll to position [0, 0]
click at [306, 355] on span "Monday" at bounding box center [259, 356] width 133 height 14
click at [235, 421] on span "Friday" at bounding box center [259, 424] width 133 height 13
click at [482, 241] on div "Interview completed Waiting for an interview No follow-up needed at the moment" at bounding box center [725, 303] width 659 height 461
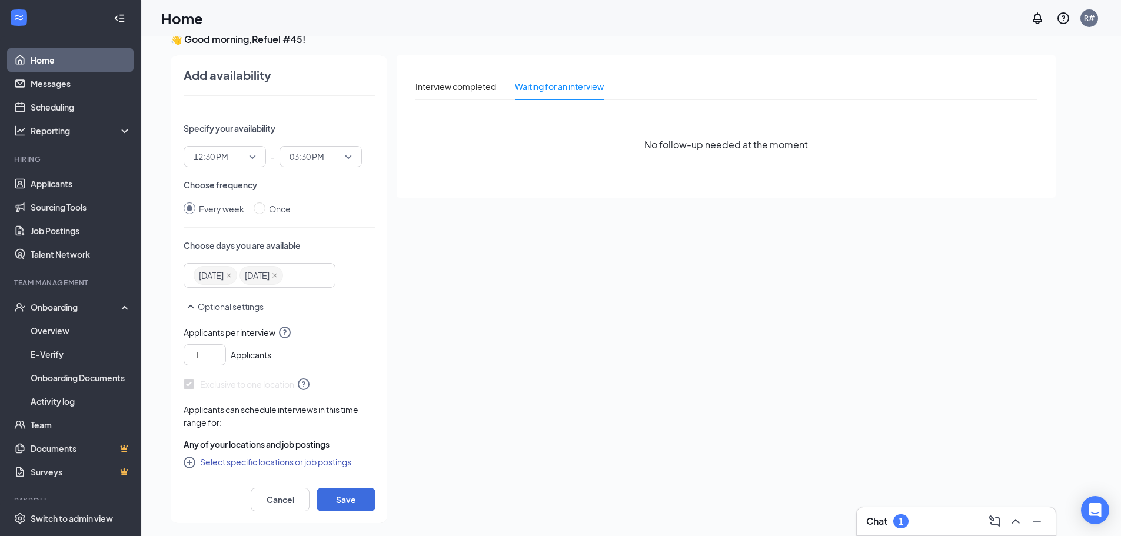
scroll to position [25, 0]
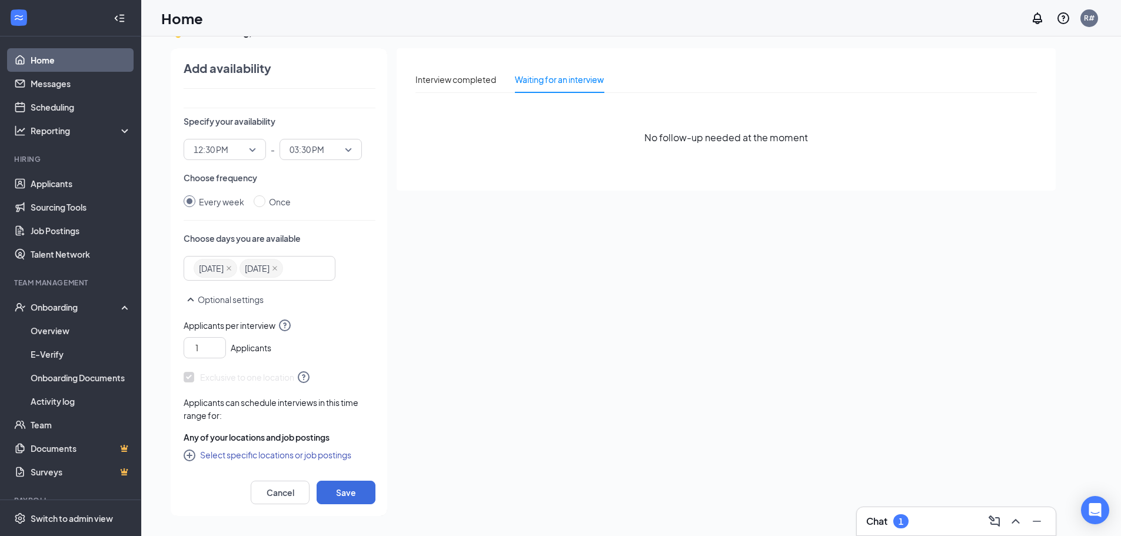
click at [193, 454] on icon "CirclePlus" at bounding box center [191, 456] width 14 height 14
checkbox input "true"
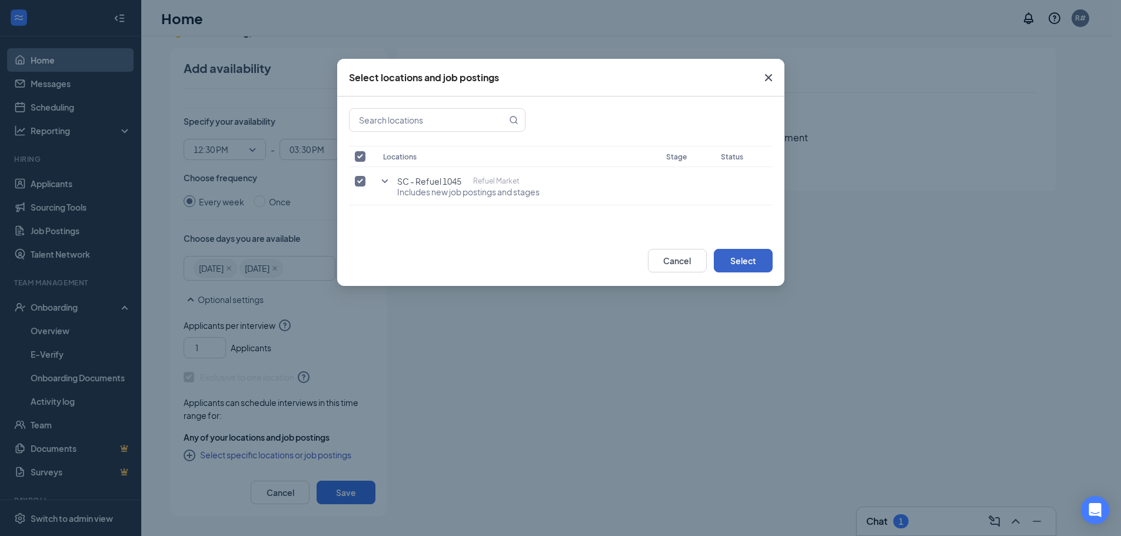
click at [753, 254] on button "Select" at bounding box center [743, 261] width 59 height 24
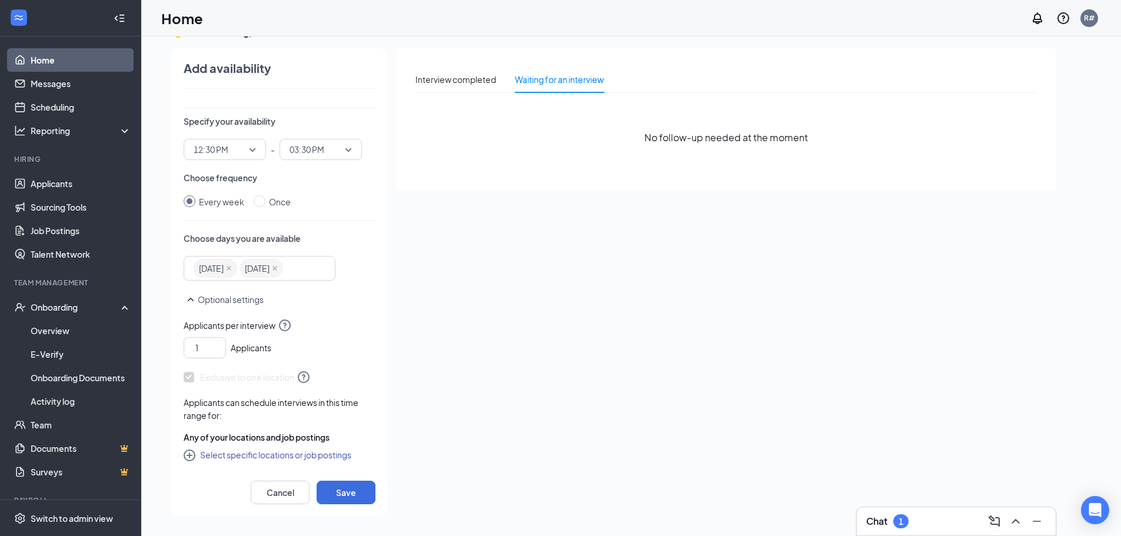
click at [295, 458] on button "Select specific locations or job postings" at bounding box center [268, 455] width 168 height 14
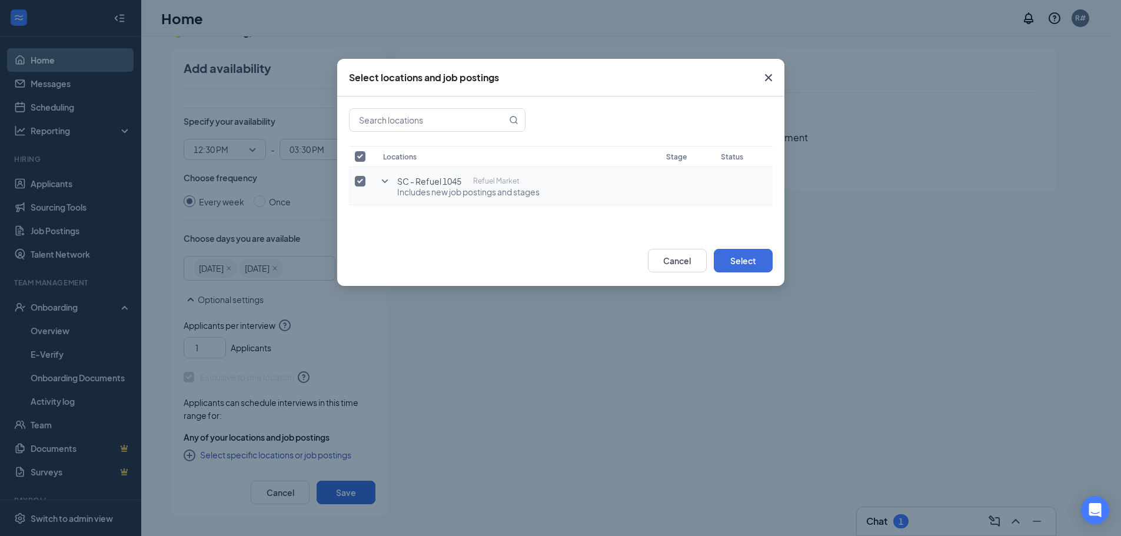
click at [359, 182] on input "checkbox" at bounding box center [360, 181] width 11 height 11
checkbox input "false"
click at [359, 182] on input "checkbox" at bounding box center [360, 181] width 11 height 11
checkbox input "true"
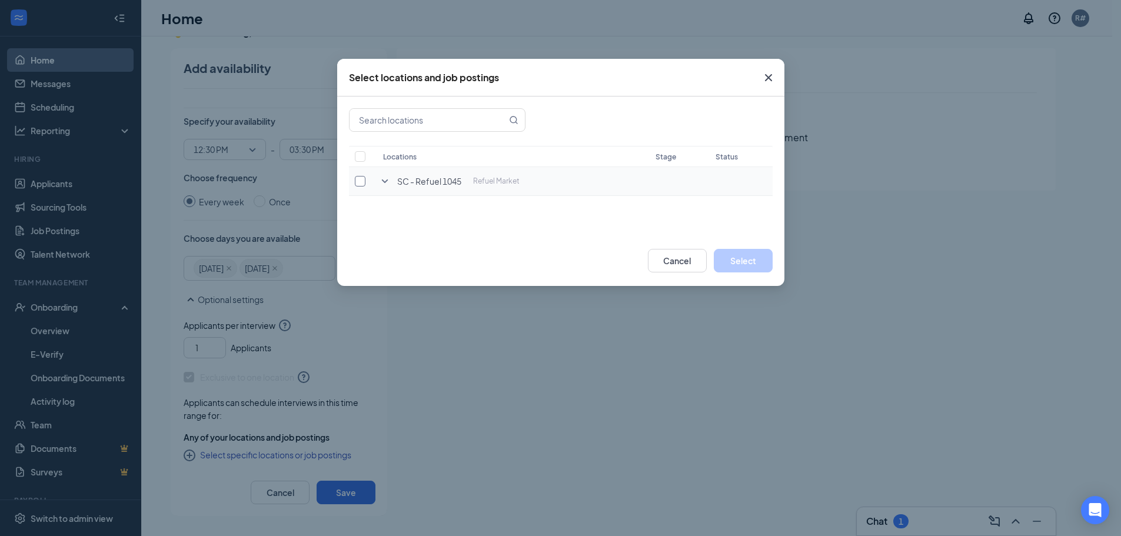
checkbox input "true"
click at [736, 258] on button "Select" at bounding box center [743, 261] width 59 height 24
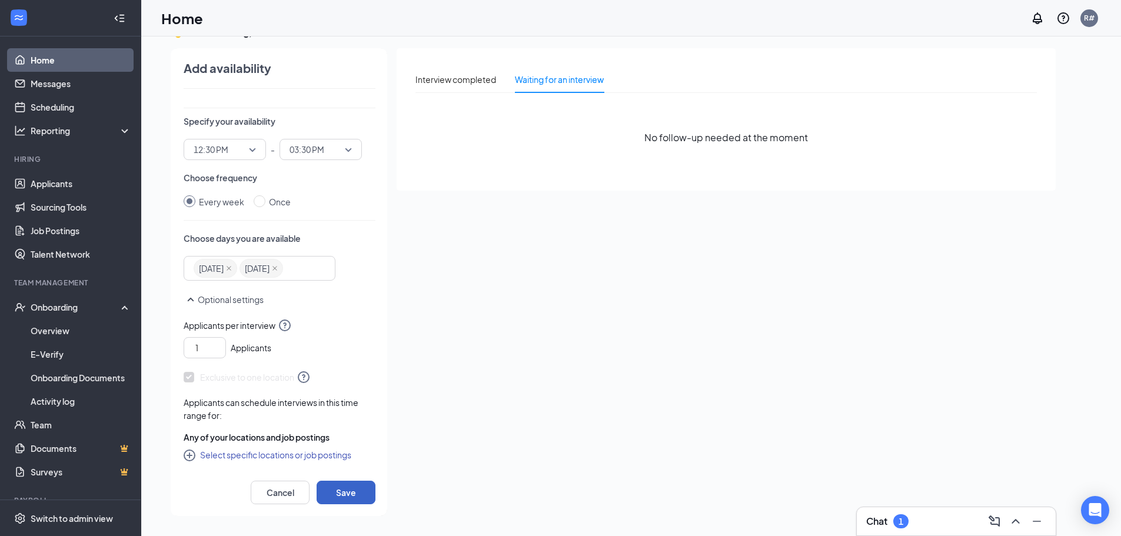
click at [338, 481] on button "Save" at bounding box center [345, 493] width 59 height 24
radio input "false"
radio input "true"
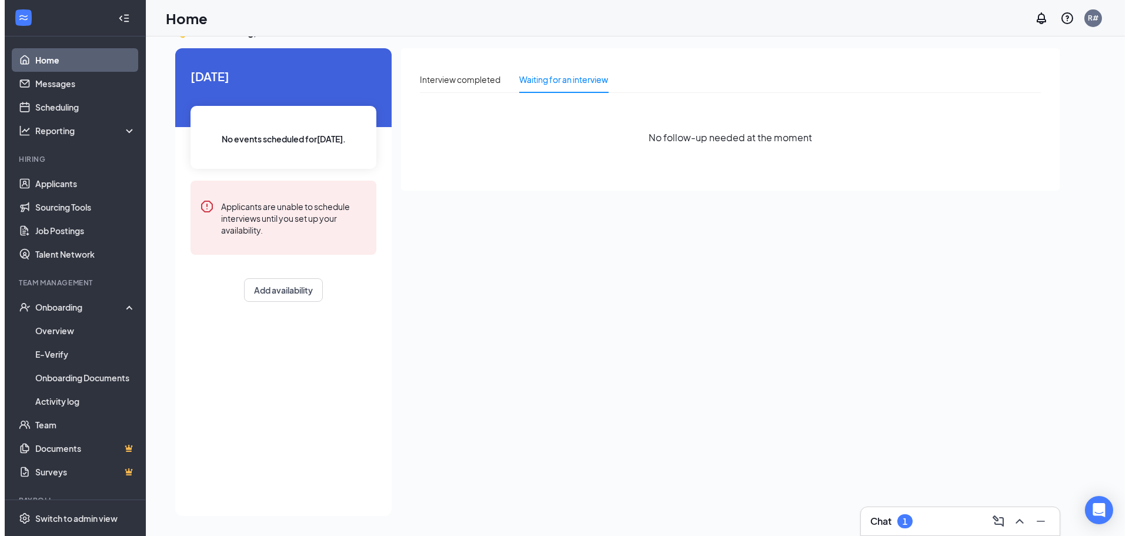
scroll to position [0, 0]
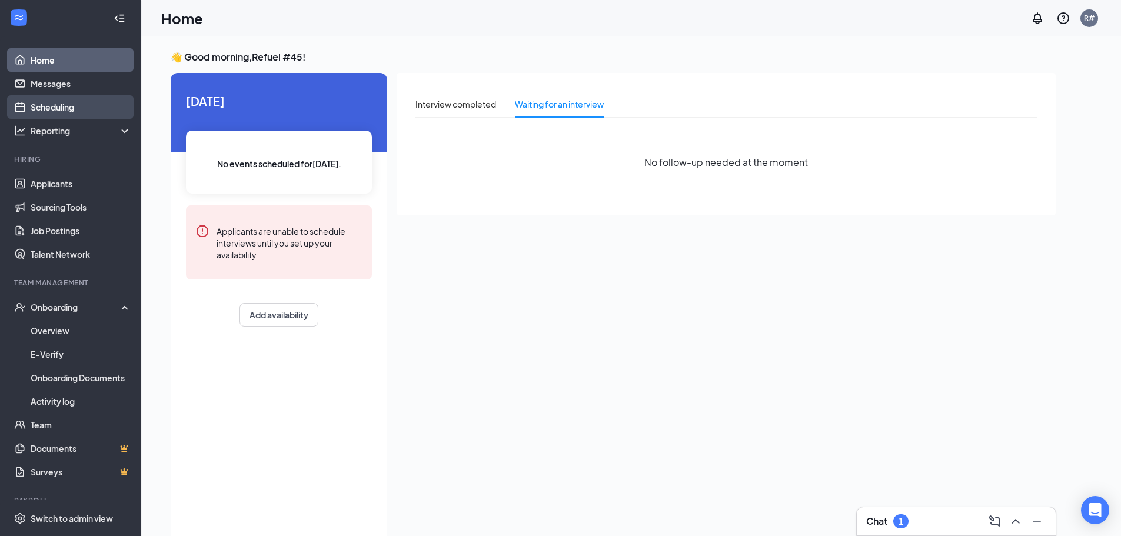
click at [51, 108] on link "Scheduling" at bounding box center [81, 107] width 101 height 24
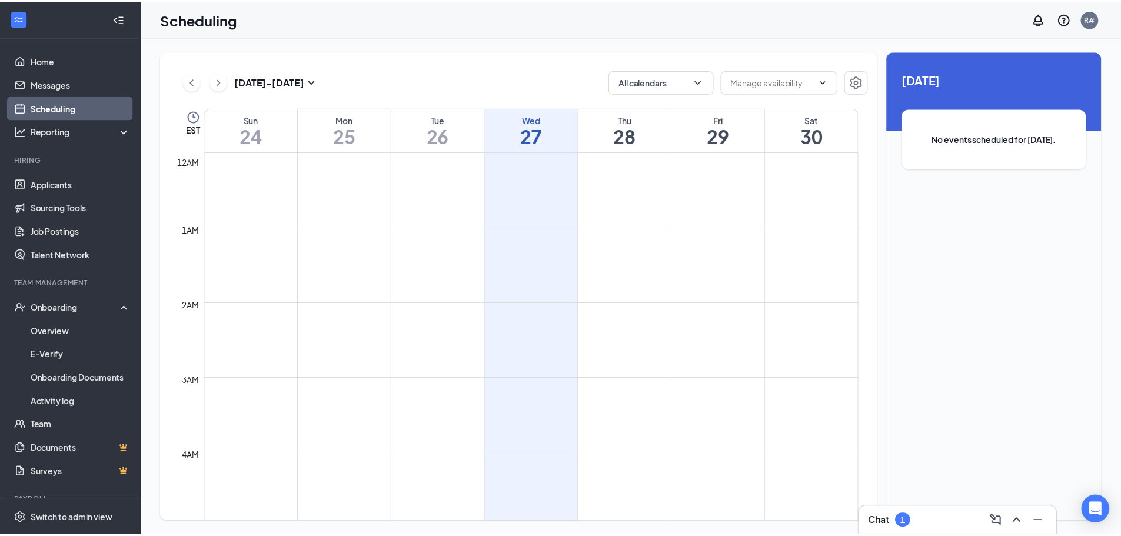
scroll to position [578, 0]
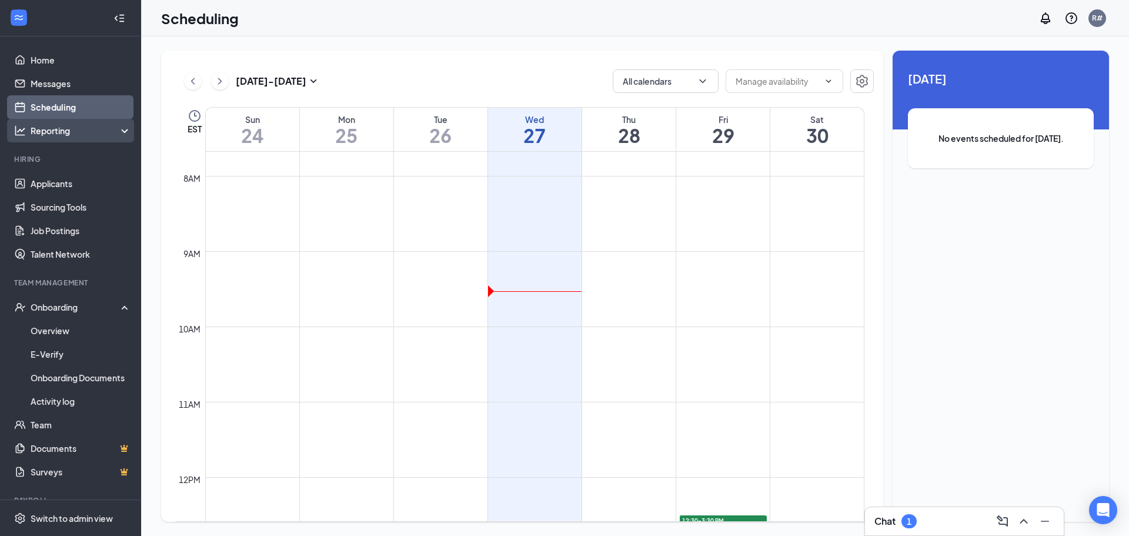
click at [53, 125] on div "Reporting" at bounding box center [81, 131] width 101 height 12
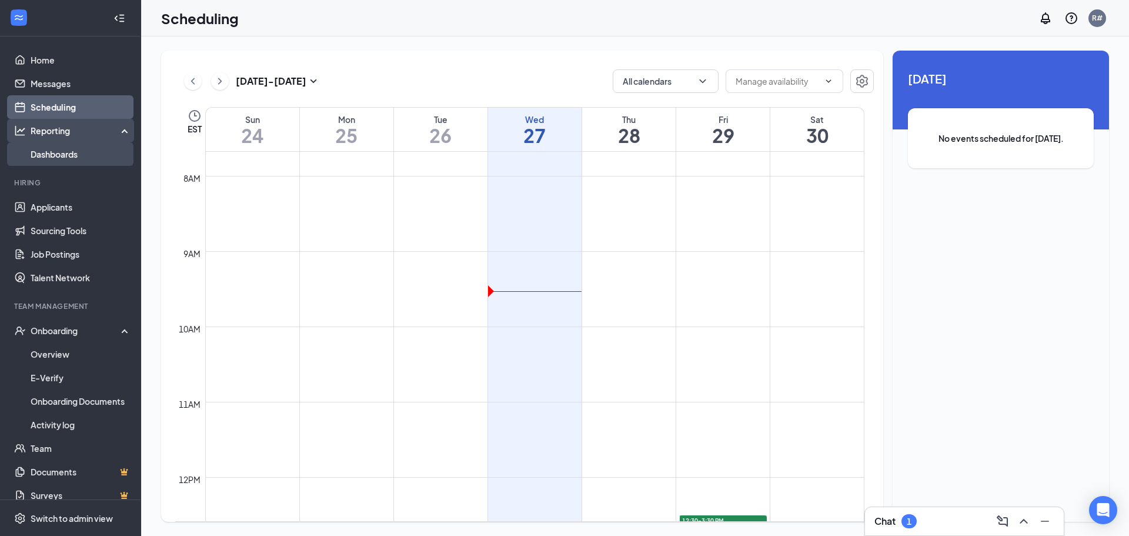
click at [51, 151] on link "Dashboards" at bounding box center [81, 154] width 101 height 24
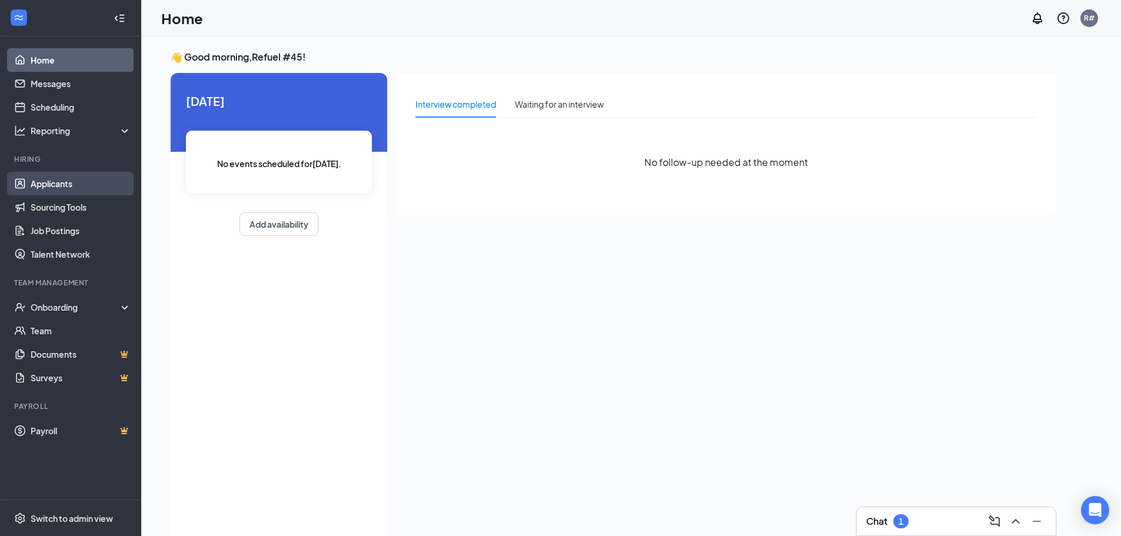
click at [46, 176] on link "Applicants" at bounding box center [81, 184] width 101 height 24
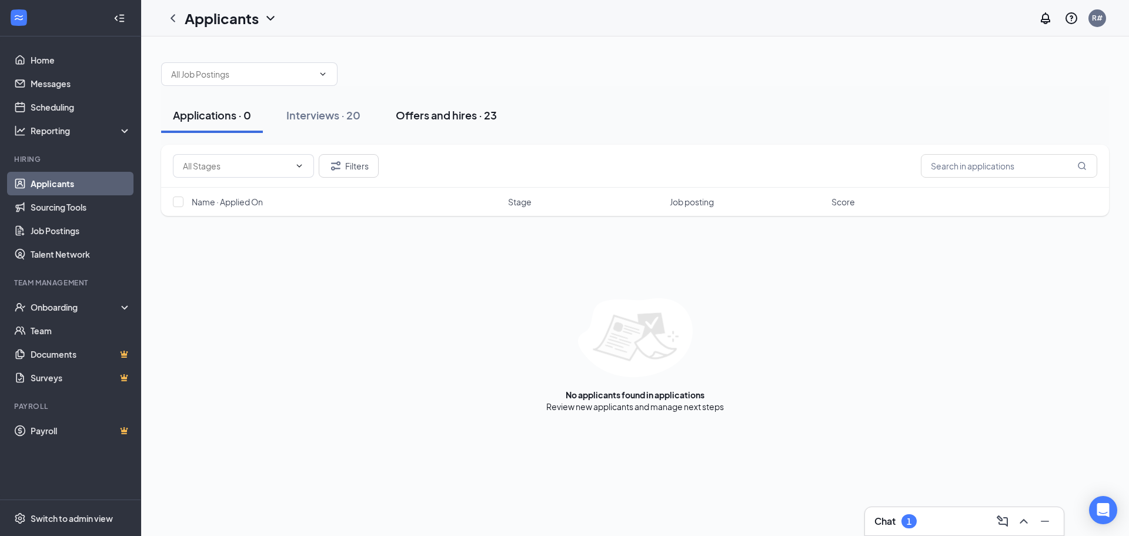
click at [444, 118] on div "Offers and hires · 23" at bounding box center [446, 115] width 101 height 15
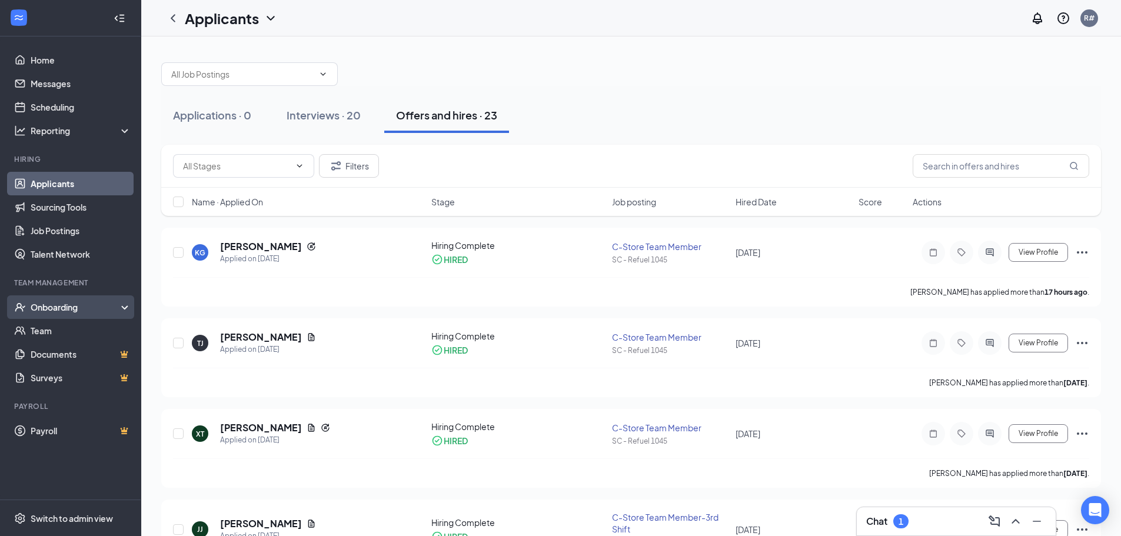
click at [43, 310] on div "Onboarding" at bounding box center [76, 307] width 91 height 12
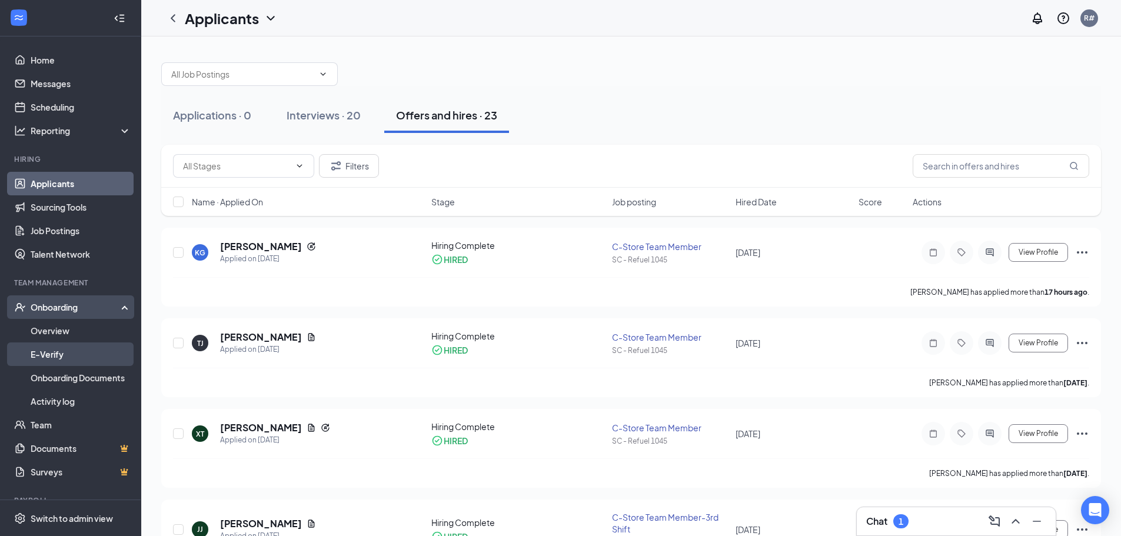
click at [46, 352] on link "E-Verify" at bounding box center [81, 354] width 101 height 24
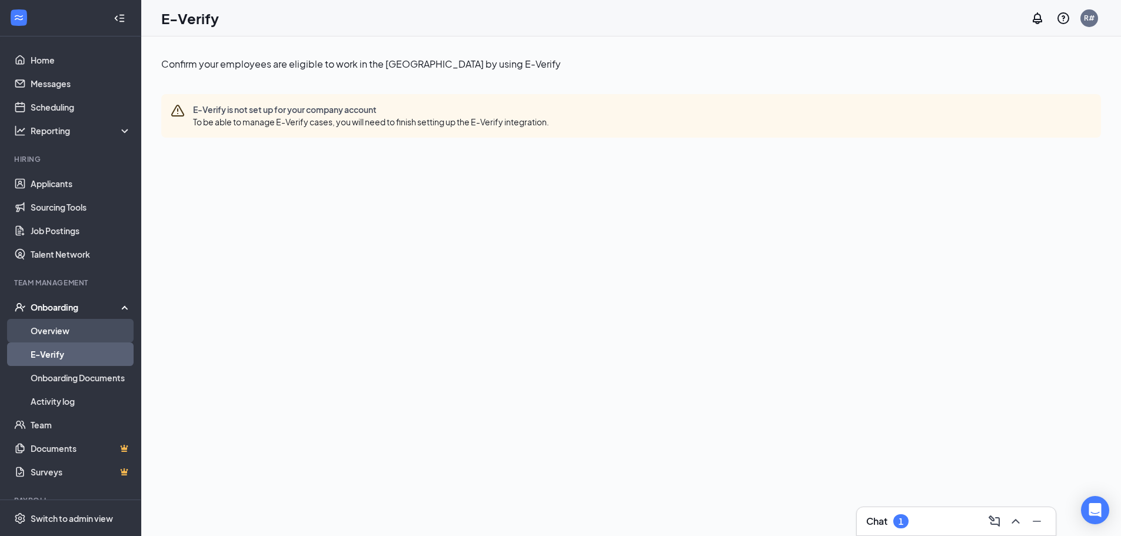
click at [65, 322] on link "Overview" at bounding box center [81, 331] width 101 height 24
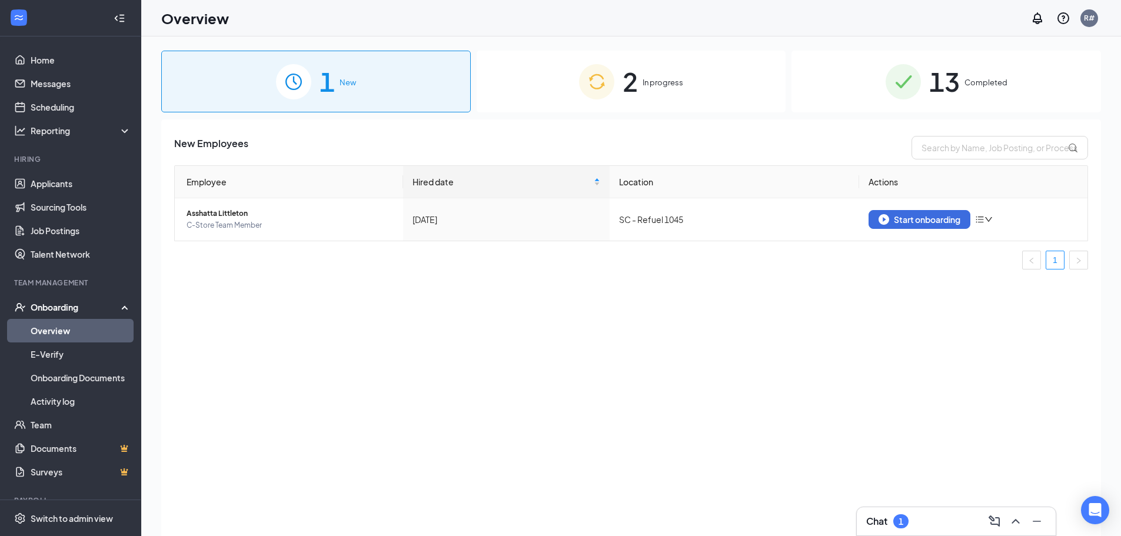
click at [601, 68] on img at bounding box center [596, 81] width 35 height 35
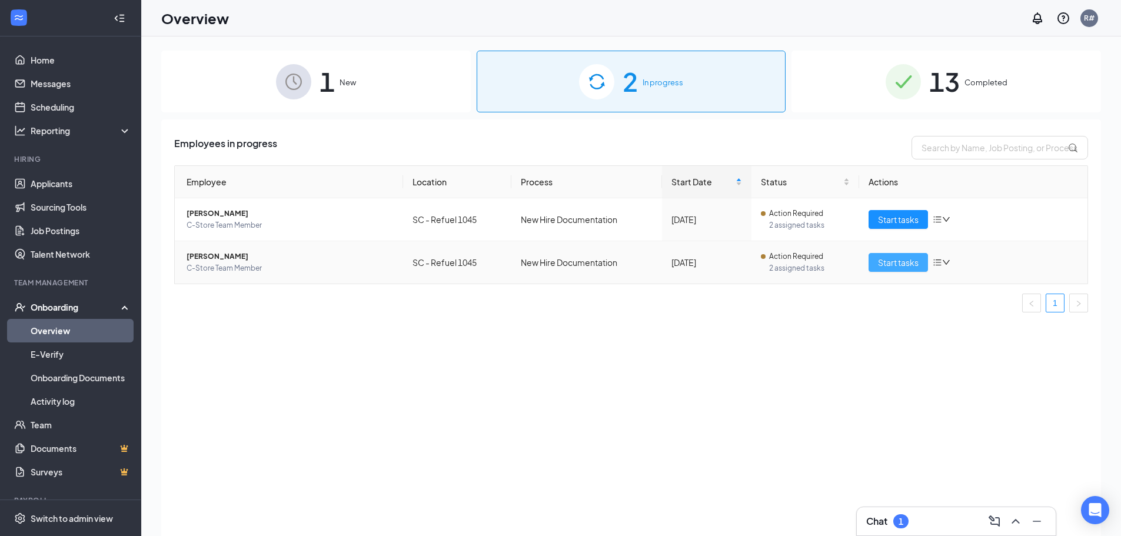
click at [900, 265] on span "Start tasks" at bounding box center [898, 262] width 41 height 13
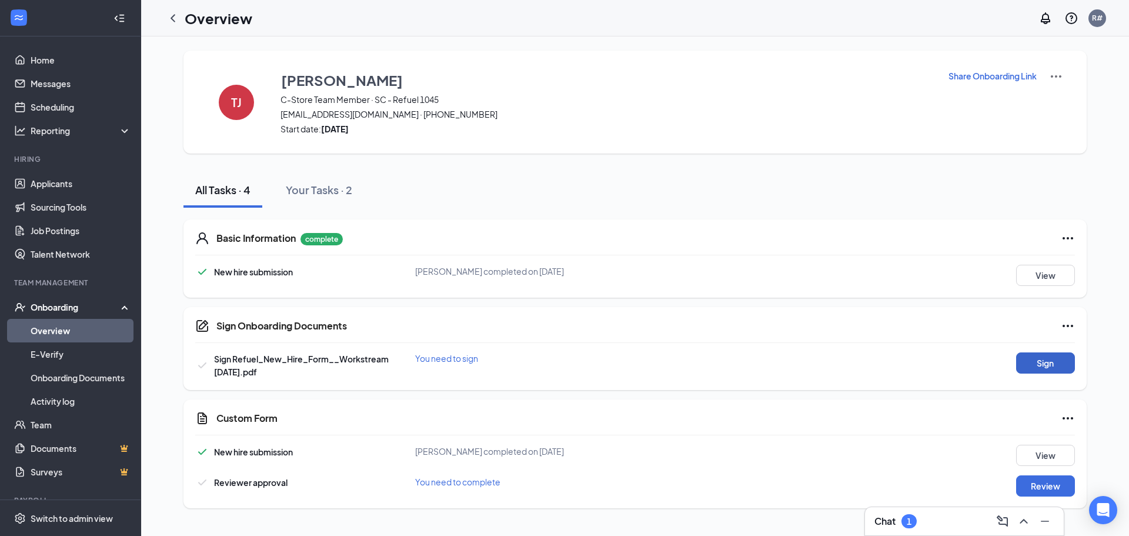
click at [1062, 360] on button "Sign" at bounding box center [1046, 362] width 59 height 21
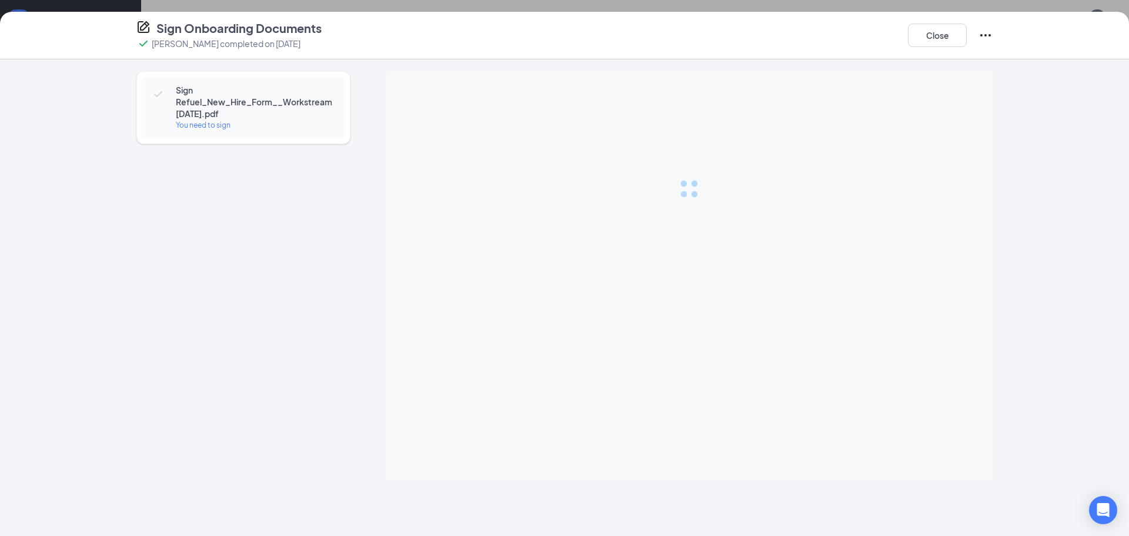
click at [203, 125] on div "You need to sign" at bounding box center [255, 125] width 158 height 12
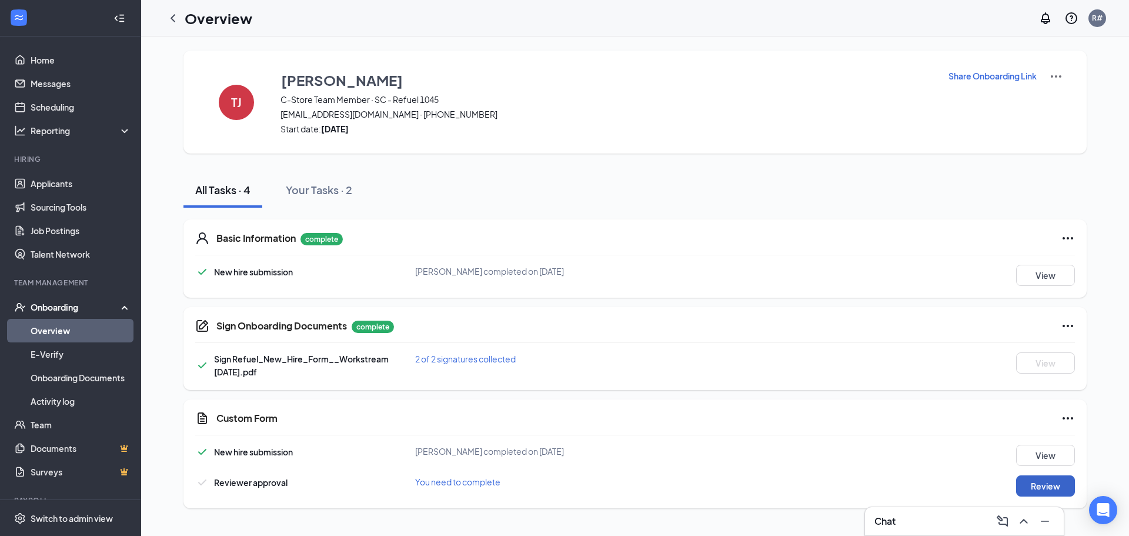
click at [1057, 492] on button "Review" at bounding box center [1046, 485] width 59 height 21
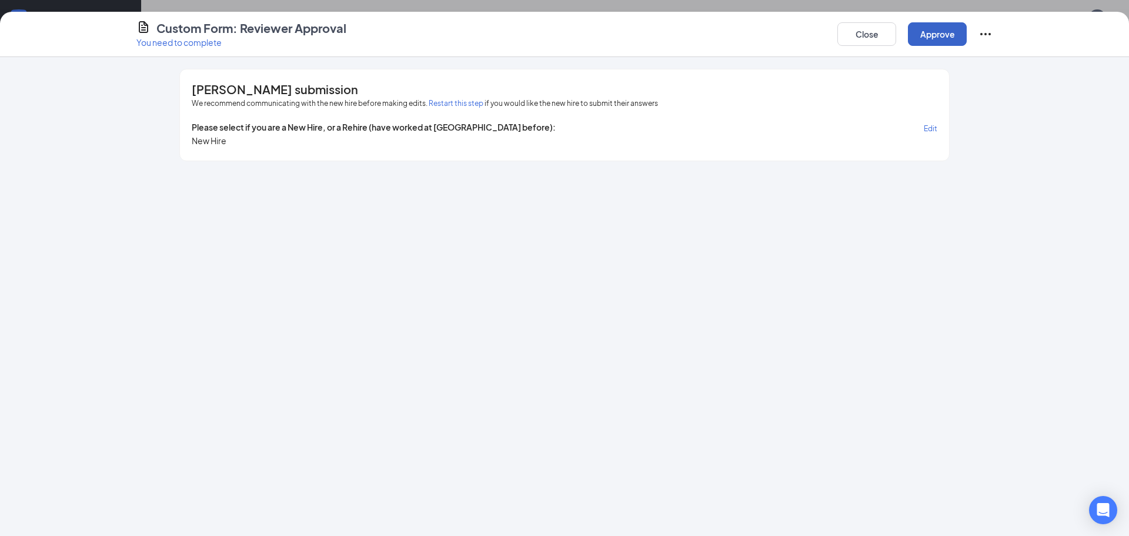
click at [940, 31] on button "Approve" at bounding box center [937, 34] width 59 height 24
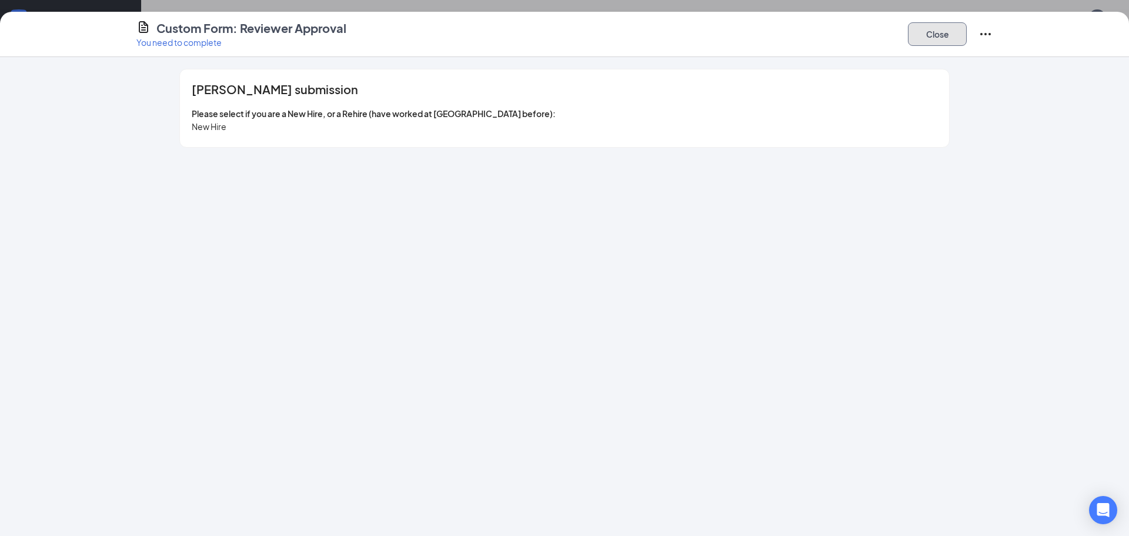
click at [933, 33] on button "Close" at bounding box center [937, 34] width 59 height 24
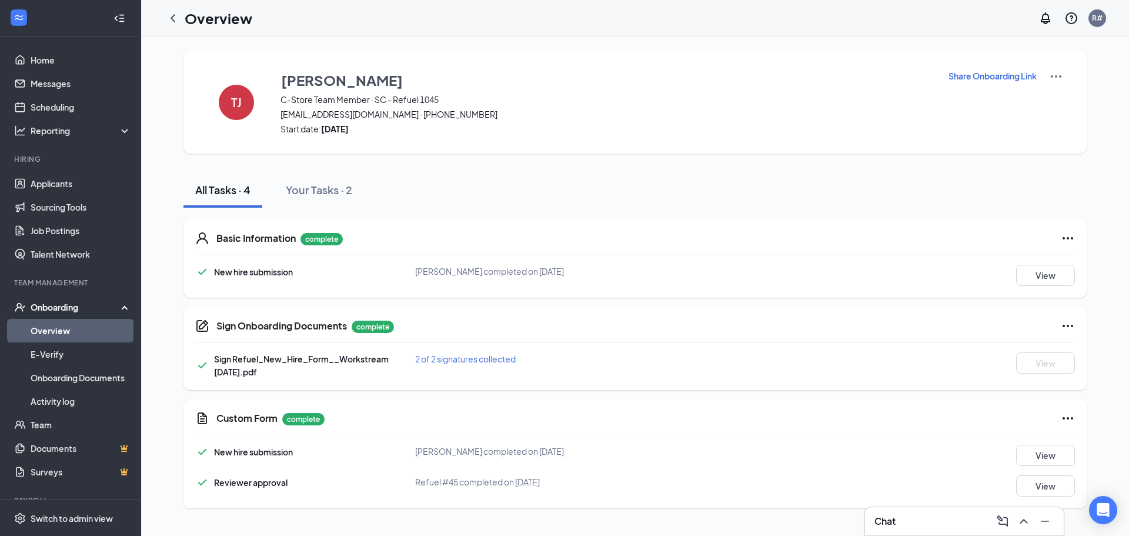
click at [42, 328] on link "Overview" at bounding box center [81, 331] width 101 height 24
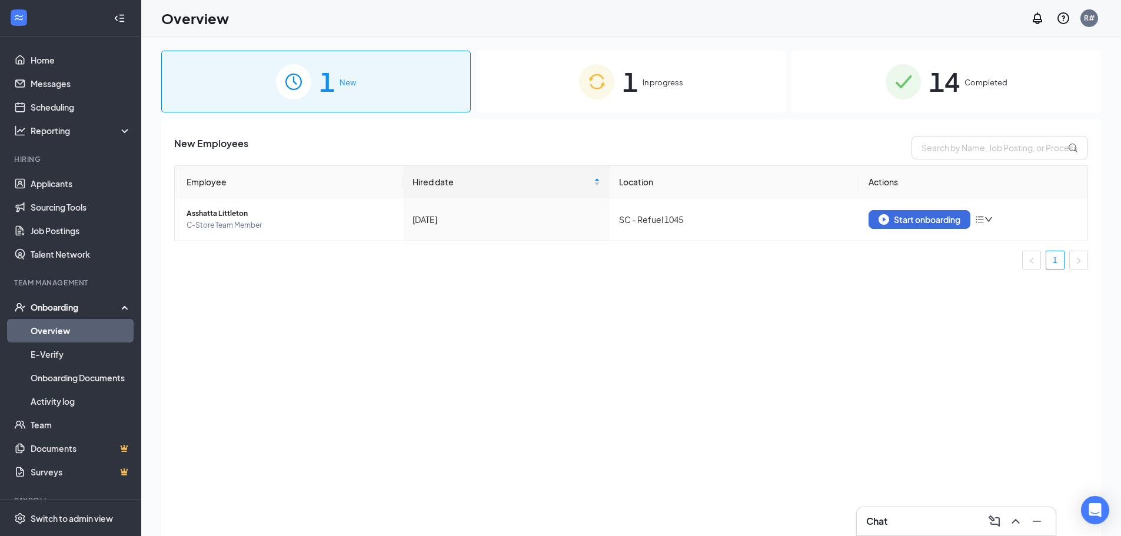
click at [642, 79] on span "In progress" at bounding box center [662, 82] width 41 height 12
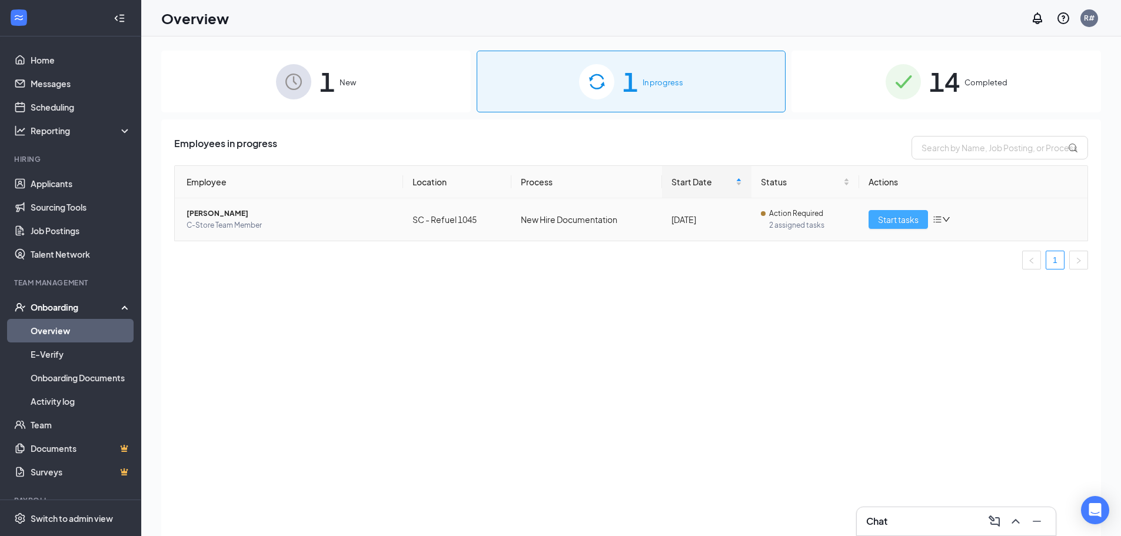
click at [897, 216] on span "Start tasks" at bounding box center [898, 219] width 41 height 13
